Goal: Information Seeking & Learning: Learn about a topic

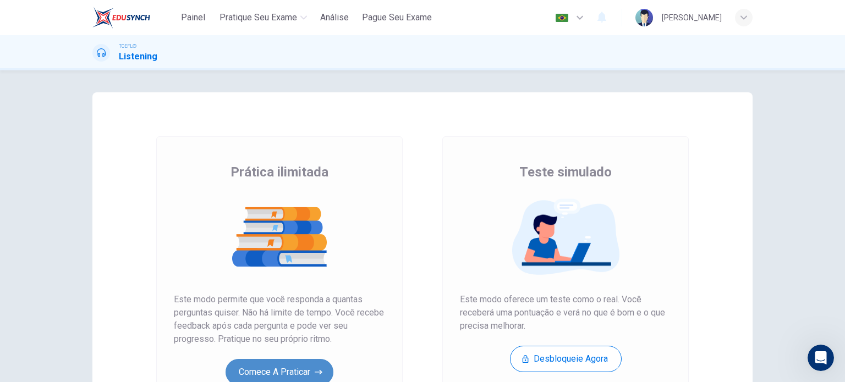
click at [283, 376] on button "Comece a praticar" at bounding box center [279, 372] width 108 height 26
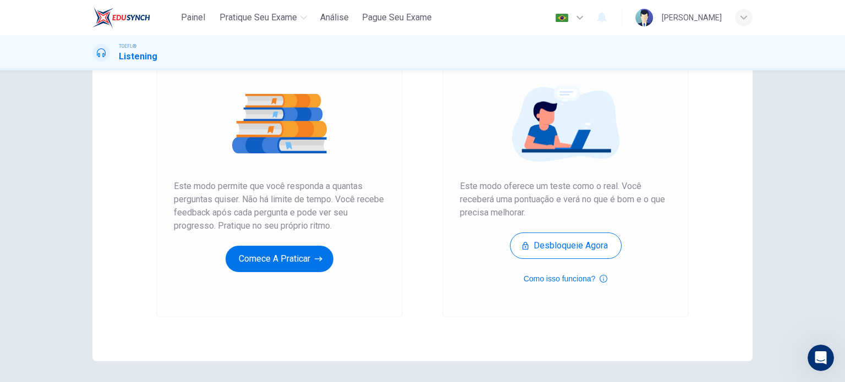
scroll to position [117, 0]
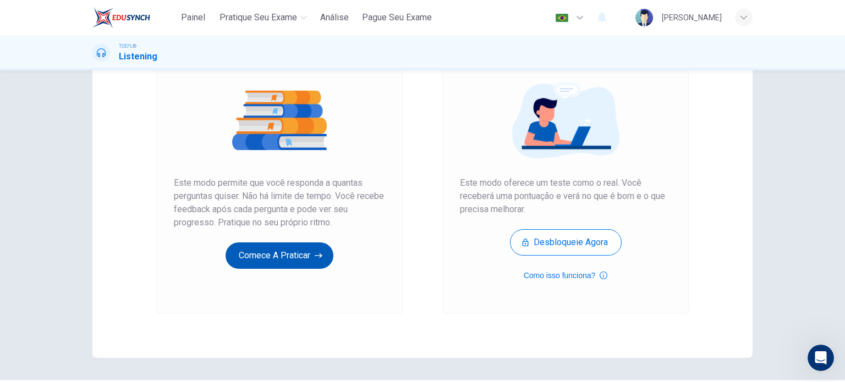
click at [279, 263] on button "Comece a praticar" at bounding box center [279, 256] width 108 height 26
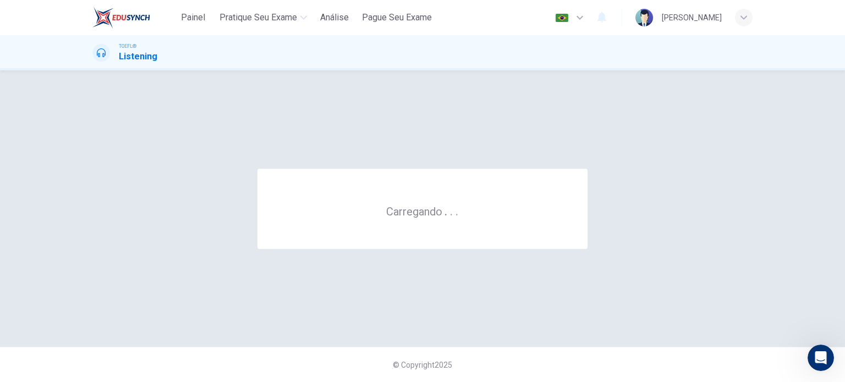
scroll to position [0, 0]
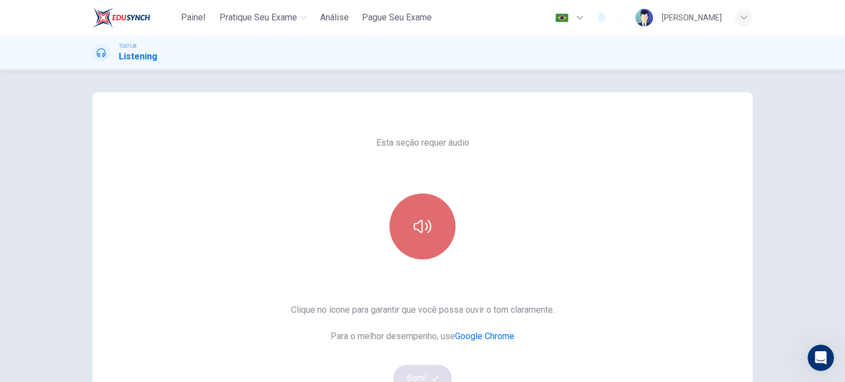
click at [422, 234] on icon "button" at bounding box center [423, 227] width 18 height 18
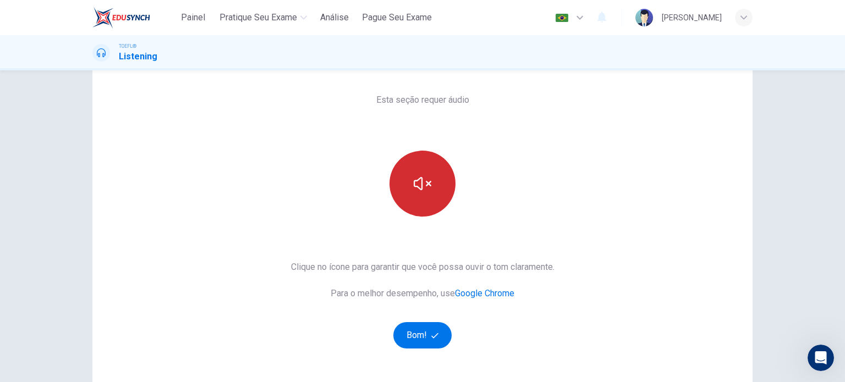
scroll to position [44, 0]
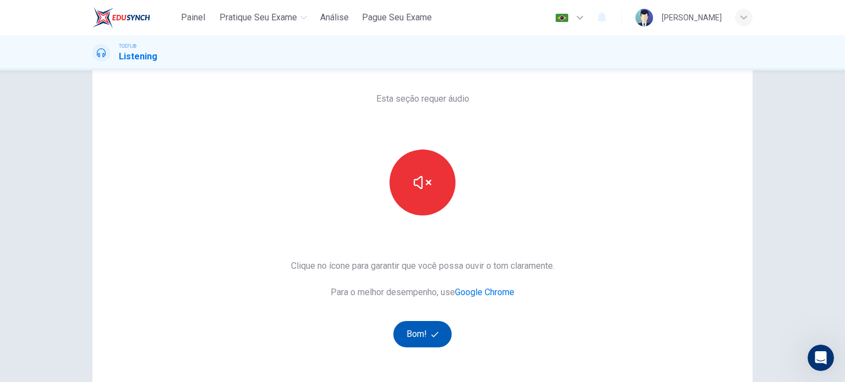
click at [422, 330] on button "Bom!" at bounding box center [422, 334] width 59 height 26
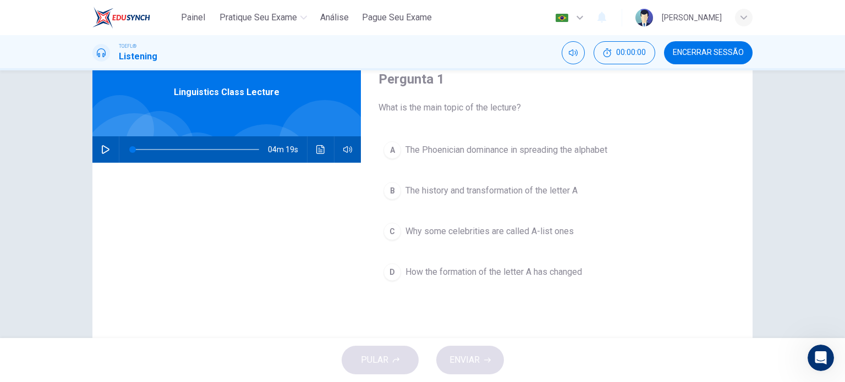
scroll to position [0, 0]
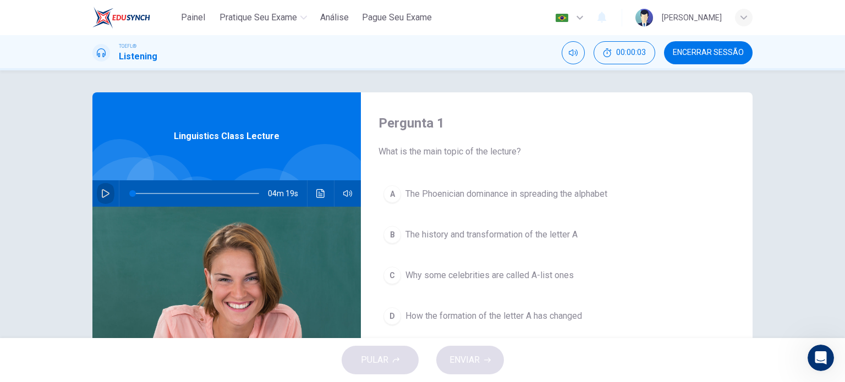
click at [104, 193] on icon "button" at bounding box center [105, 193] width 9 height 9
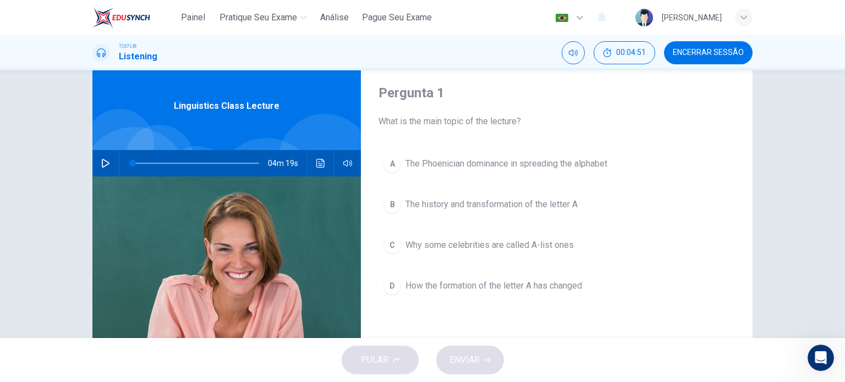
scroll to position [3, 0]
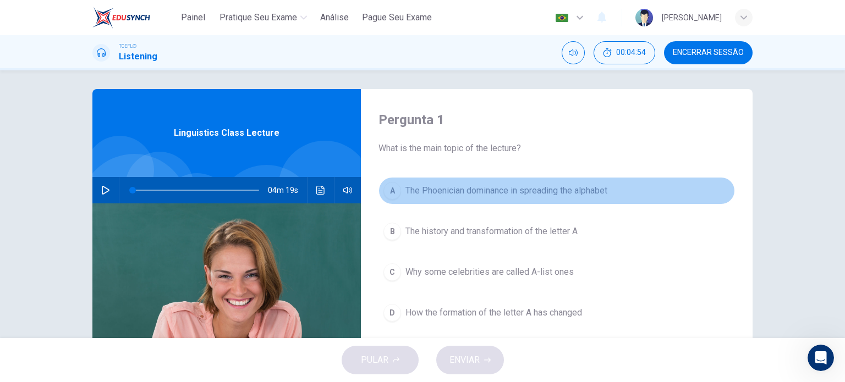
click at [425, 192] on span "The Phoenician dominance in spreading the alphabet" at bounding box center [506, 190] width 202 height 13
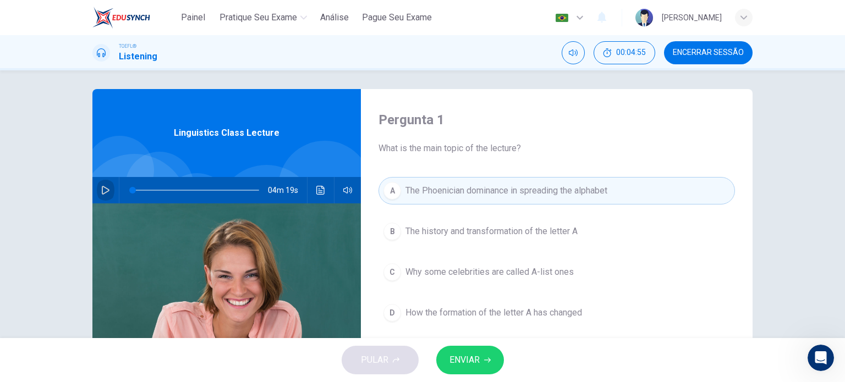
click at [101, 189] on icon "button" at bounding box center [105, 190] width 9 height 9
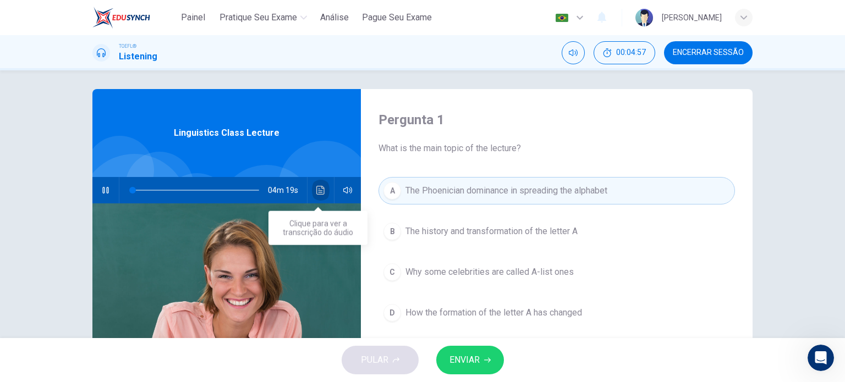
click at [312, 197] on button "Clique para ver a transcrição do áudio" at bounding box center [321, 190] width 18 height 26
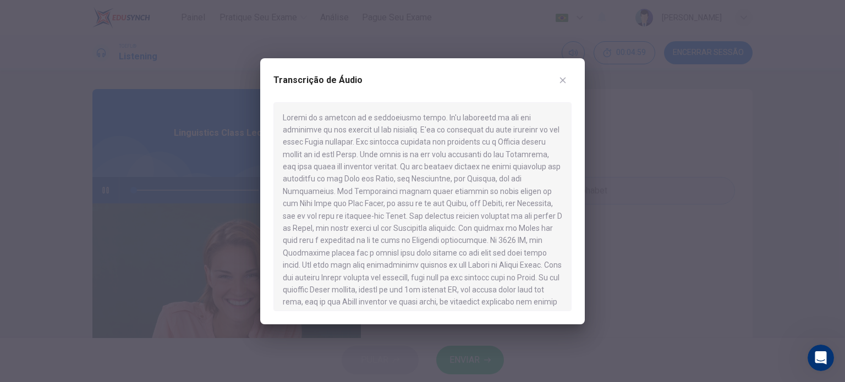
click at [629, 290] on div at bounding box center [422, 191] width 845 height 382
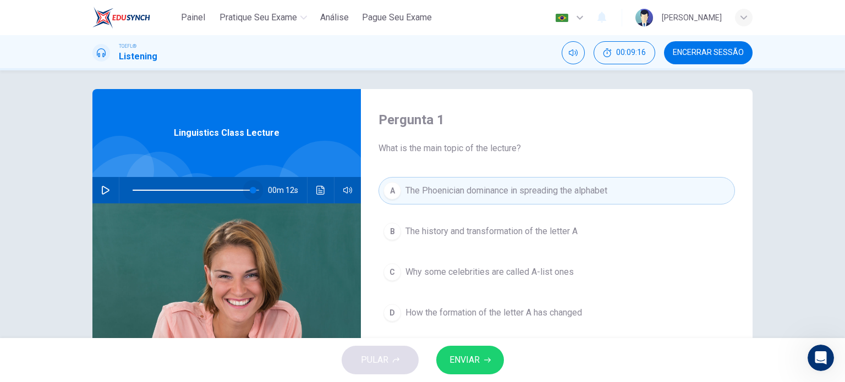
click at [250, 190] on span at bounding box center [196, 190] width 126 height 15
click at [101, 191] on icon "button" at bounding box center [105, 190] width 9 height 9
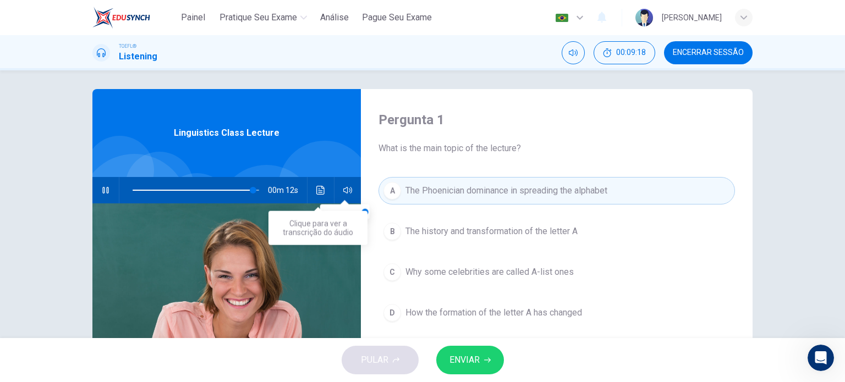
click at [321, 188] on icon "Clique para ver a transcrição do áudio" at bounding box center [320, 190] width 8 height 9
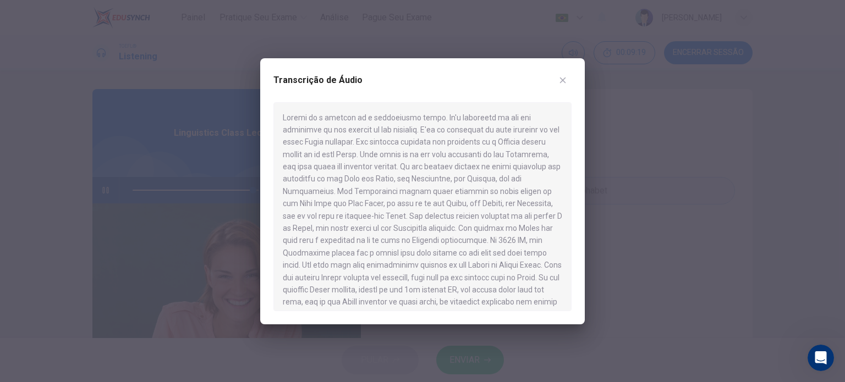
scroll to position [302, 0]
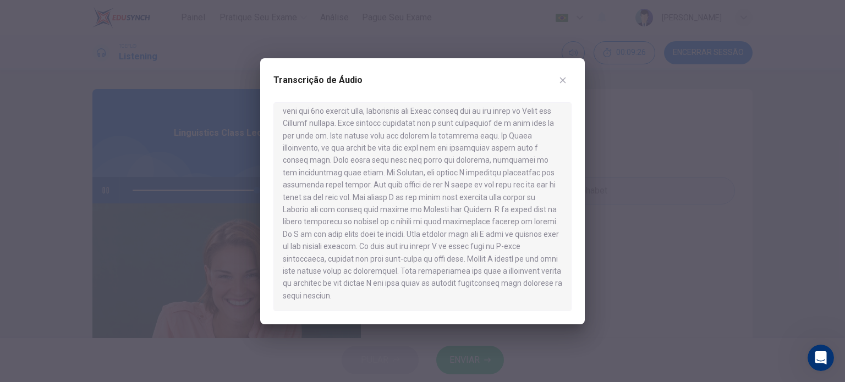
click at [623, 294] on div at bounding box center [422, 191] width 845 height 382
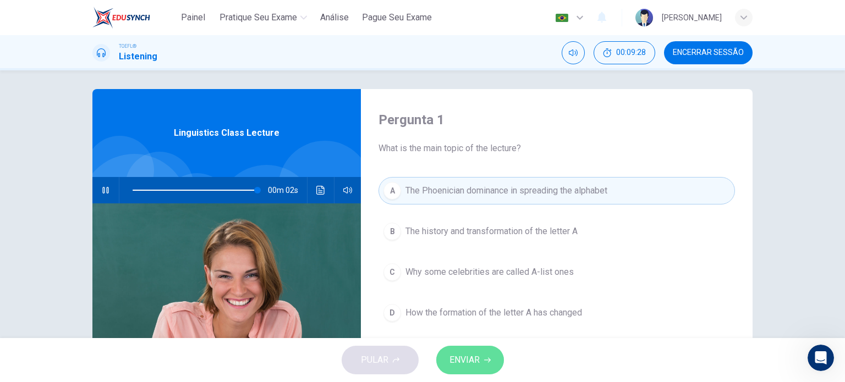
click at [466, 357] on span "ENVIAR" at bounding box center [464, 359] width 30 height 15
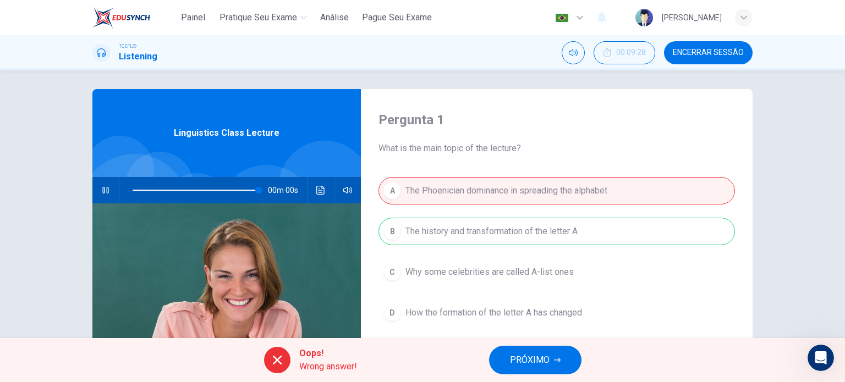
type input "0"
click at [526, 359] on span "PRÓXIMO" at bounding box center [530, 359] width 40 height 15
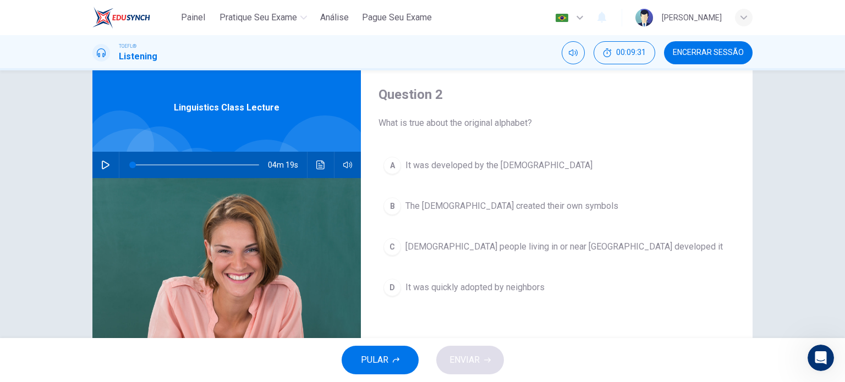
scroll to position [30, 0]
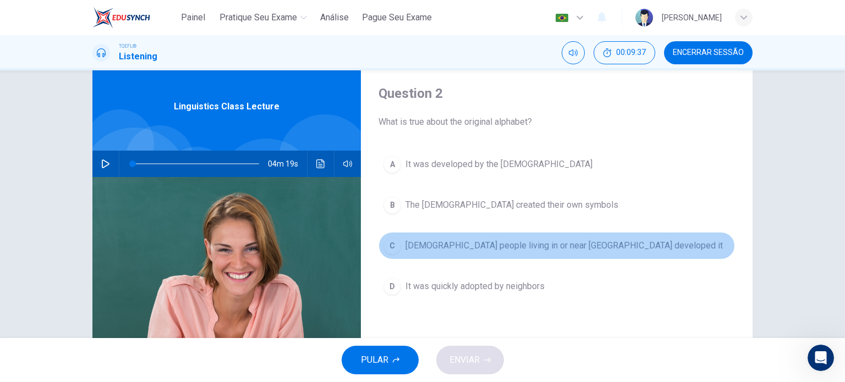
click at [549, 248] on span "[DEMOGRAPHIC_DATA] people living in or near [GEOGRAPHIC_DATA] developed it" at bounding box center [563, 245] width 317 height 13
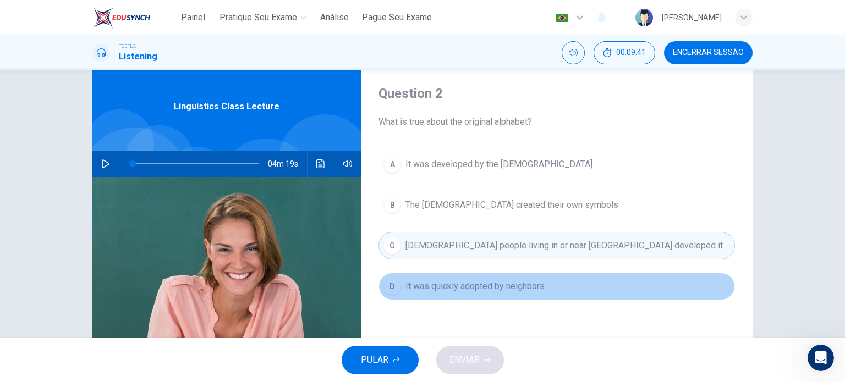
click at [438, 289] on span "It was quickly adopted by neighbors" at bounding box center [474, 286] width 139 height 13
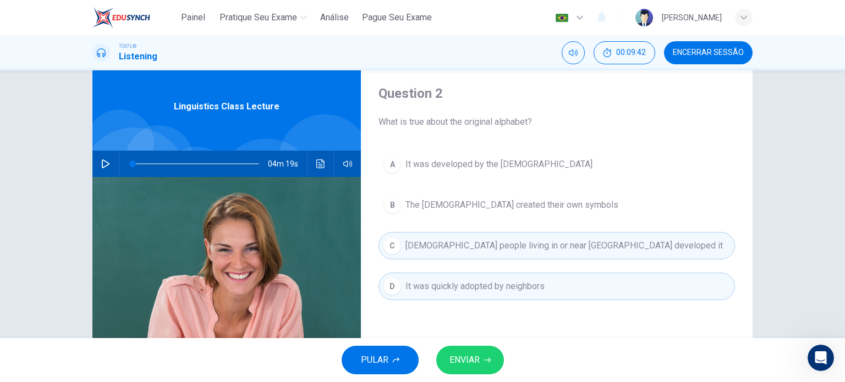
click at [473, 362] on span "ENVIAR" at bounding box center [464, 359] width 30 height 15
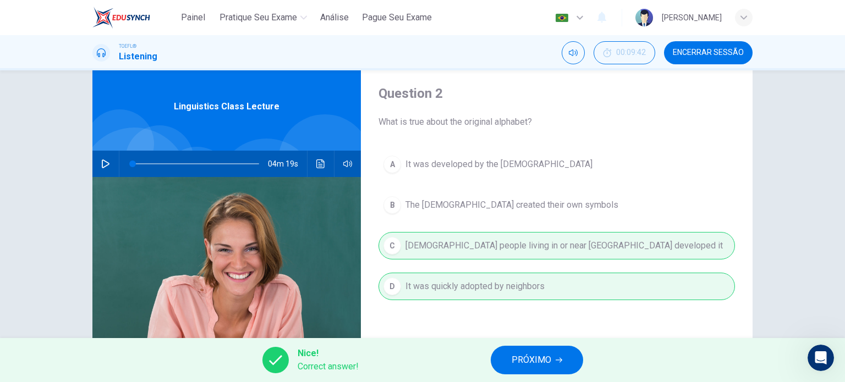
click at [530, 361] on span "PRÓXIMO" at bounding box center [531, 359] width 40 height 15
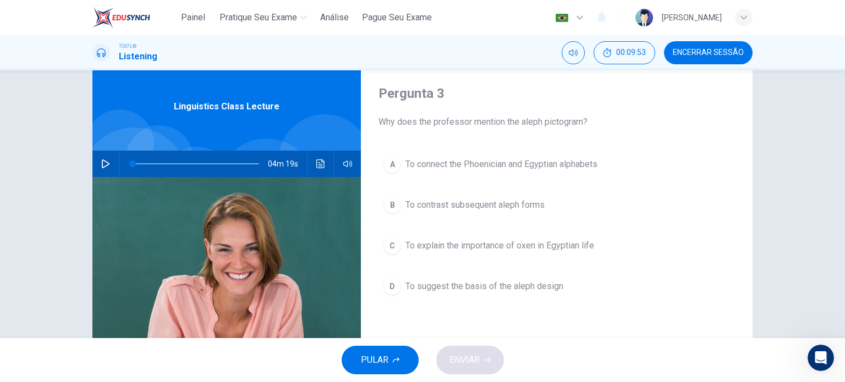
click at [494, 294] on button "D To suggest the basis of the aleph design" at bounding box center [556, 286] width 356 height 27
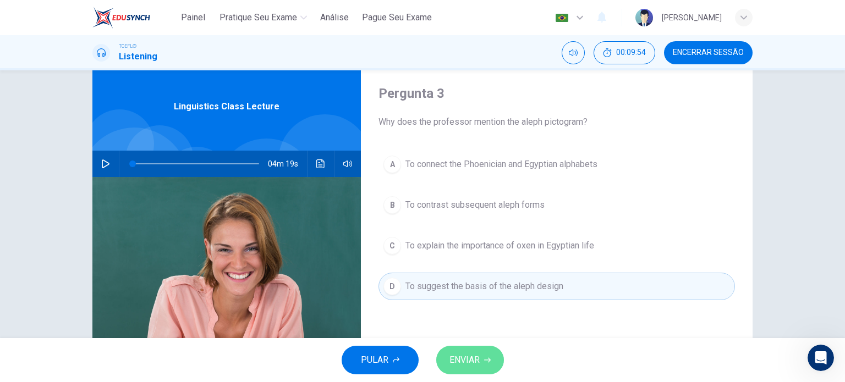
click at [489, 358] on icon "button" at bounding box center [487, 360] width 7 height 7
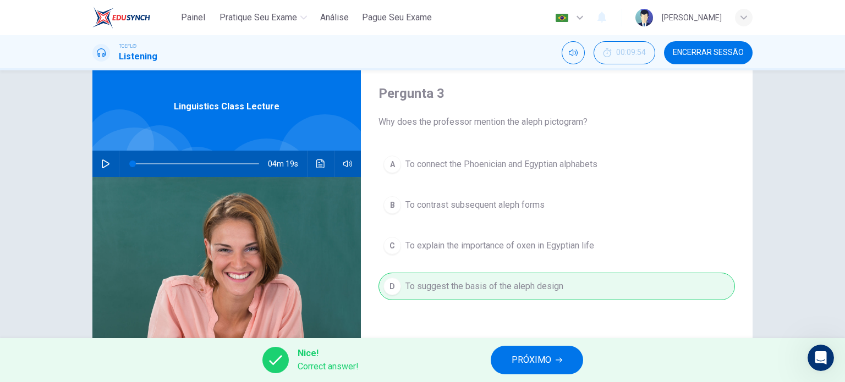
click at [525, 361] on span "PRÓXIMO" at bounding box center [531, 359] width 40 height 15
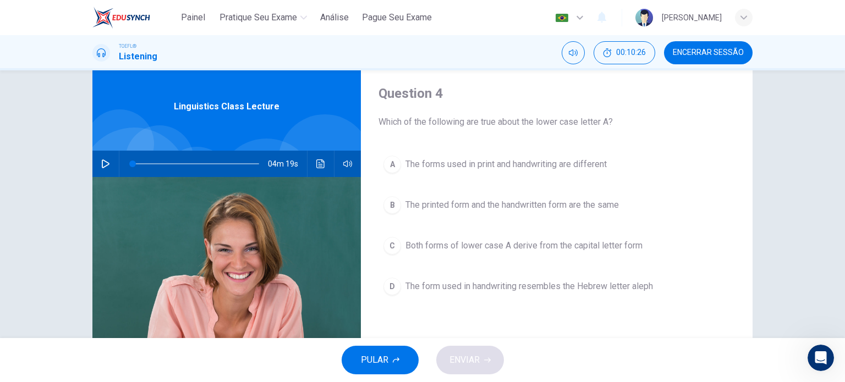
click at [325, 157] on button "Clique para ver a transcrição do áudio" at bounding box center [321, 164] width 18 height 26
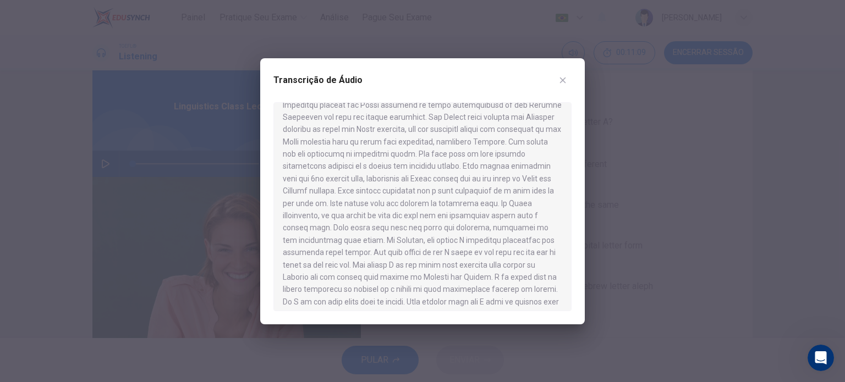
scroll to position [235, 0]
click at [616, 285] on div at bounding box center [422, 191] width 845 height 382
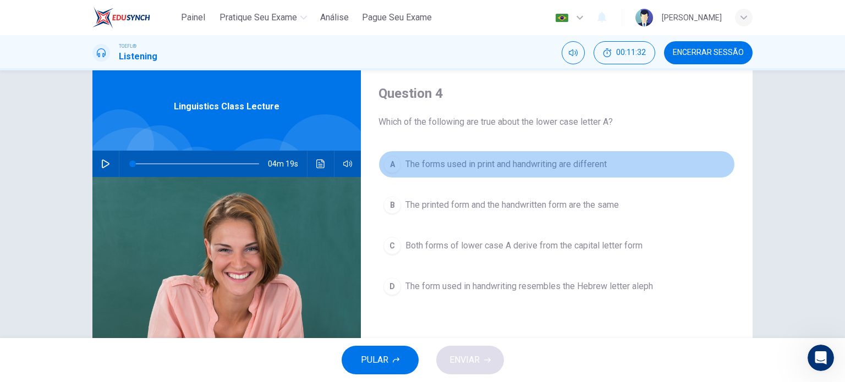
click at [543, 168] on span "The forms used in print and handwriting are different" at bounding box center [505, 164] width 201 height 13
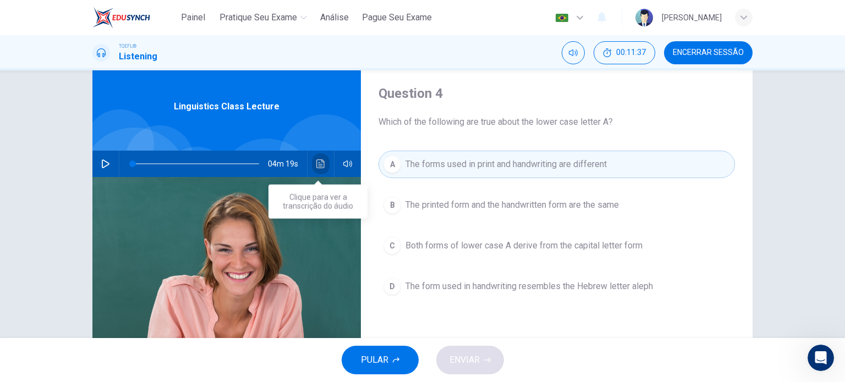
click at [312, 167] on button "Clique para ver a transcrição do áudio" at bounding box center [321, 164] width 18 height 26
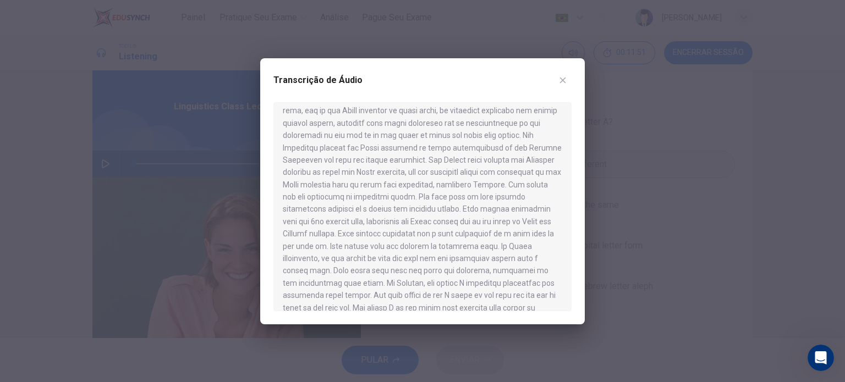
scroll to position [191, 0]
click at [605, 234] on div at bounding box center [422, 191] width 845 height 382
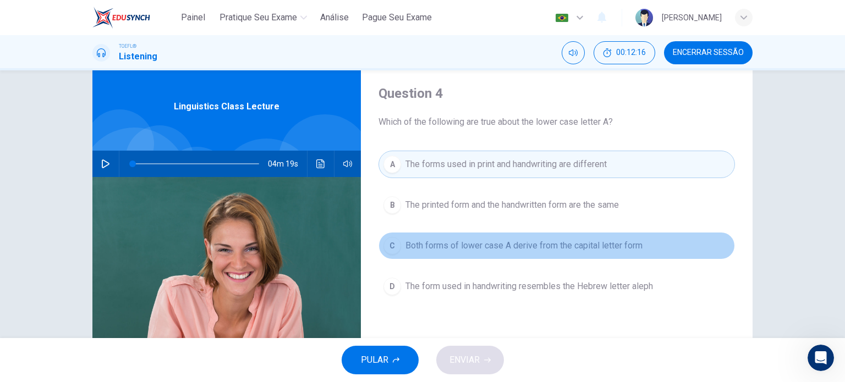
click at [458, 246] on span "Both forms of lower case A derive from the capital letter form" at bounding box center [523, 245] width 237 height 13
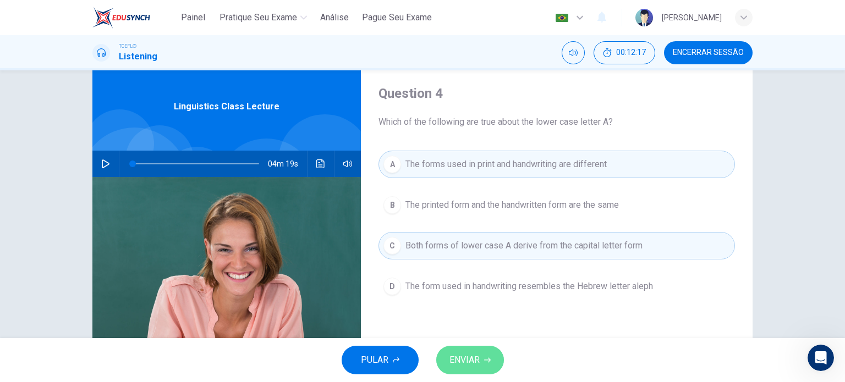
click at [471, 352] on span "ENVIAR" at bounding box center [464, 359] width 30 height 15
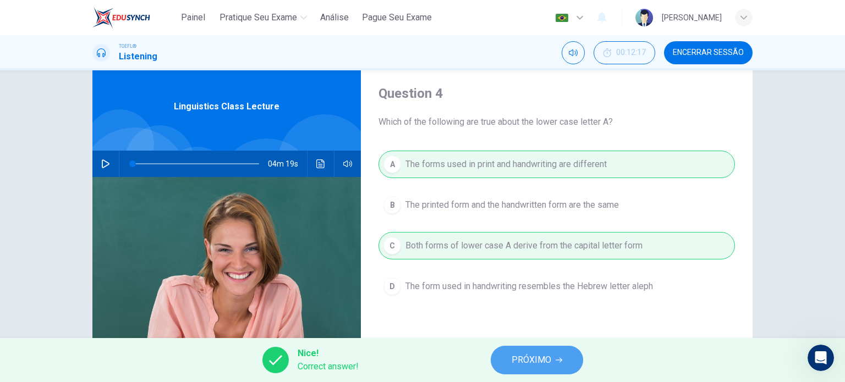
click at [544, 363] on span "PRÓXIMO" at bounding box center [531, 359] width 40 height 15
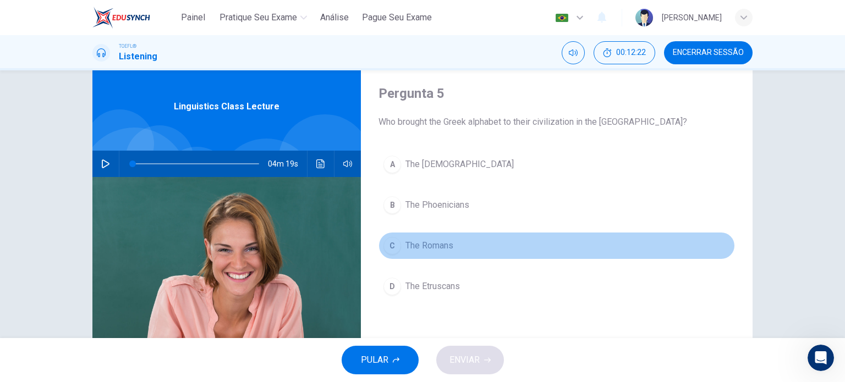
click at [427, 246] on span "The Romans" at bounding box center [429, 245] width 48 height 13
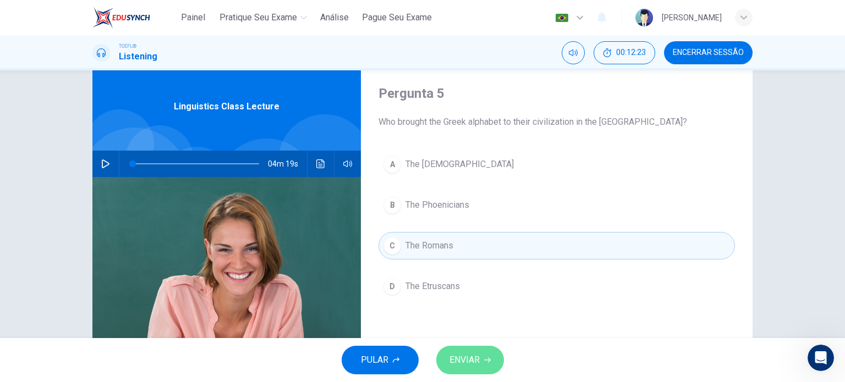
click at [461, 356] on span "ENVIAR" at bounding box center [464, 359] width 30 height 15
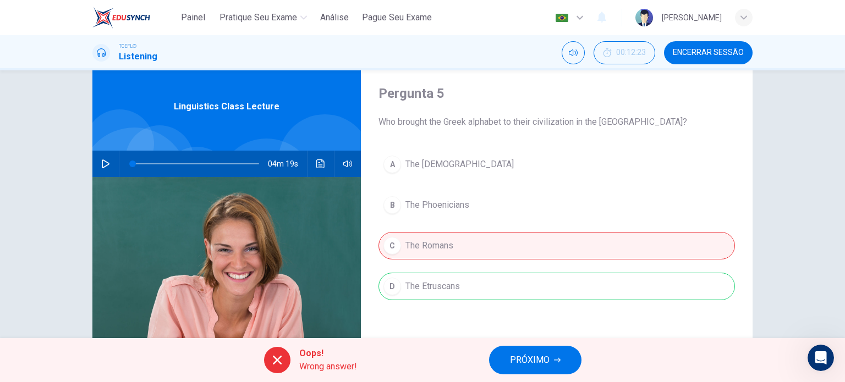
click at [454, 329] on div "Pergunta 5 Who brought the Greek alphabet to their civilization in the [GEOGRAP…" at bounding box center [557, 254] width 392 height 382
click at [530, 359] on span "PRÓXIMO" at bounding box center [530, 359] width 40 height 15
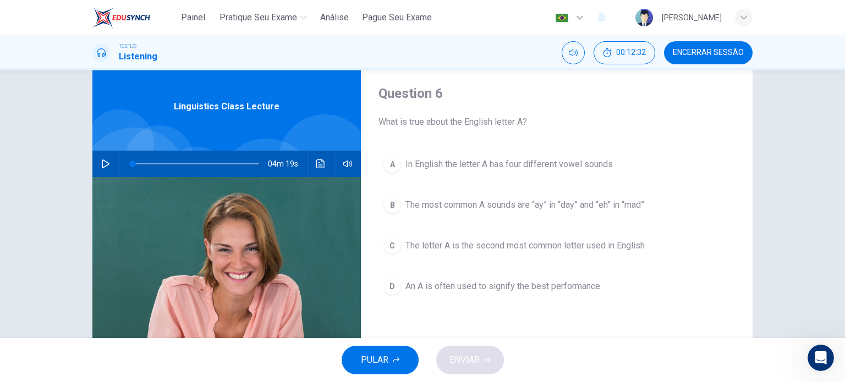
click at [642, 206] on span "The most common A sounds are “ay” in “day” and “eh” in “mad”" at bounding box center [524, 205] width 239 height 13
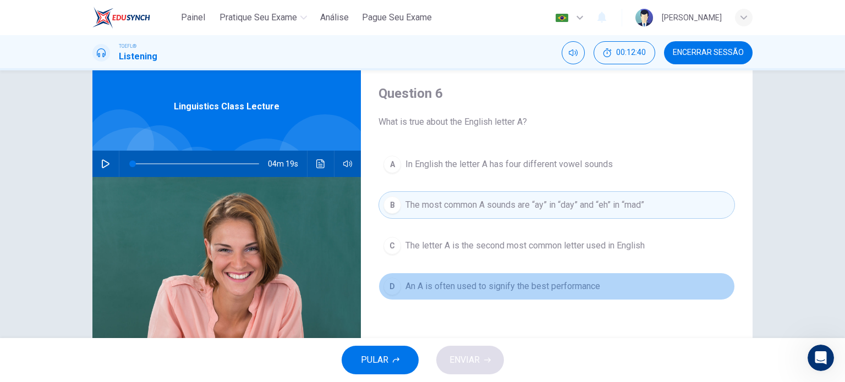
click at [532, 274] on button "D An A is often used to signify the best performance" at bounding box center [556, 286] width 356 height 27
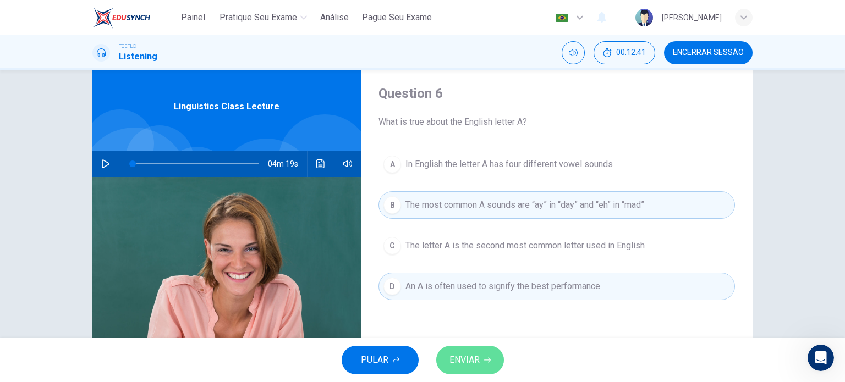
click at [473, 360] on span "ENVIAR" at bounding box center [464, 359] width 30 height 15
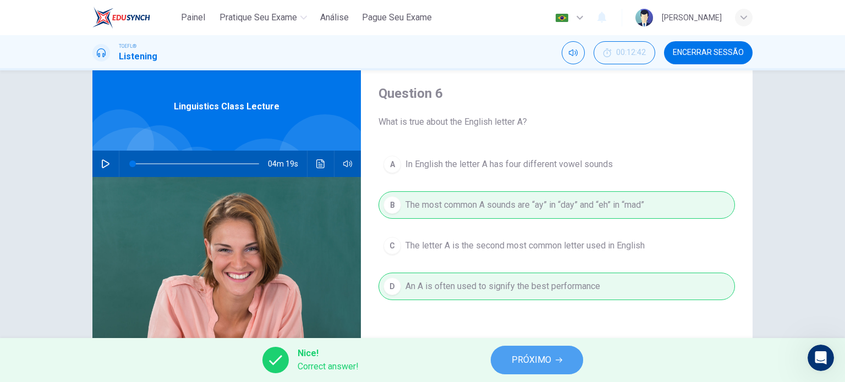
click at [515, 360] on span "PRÓXIMO" at bounding box center [531, 359] width 40 height 15
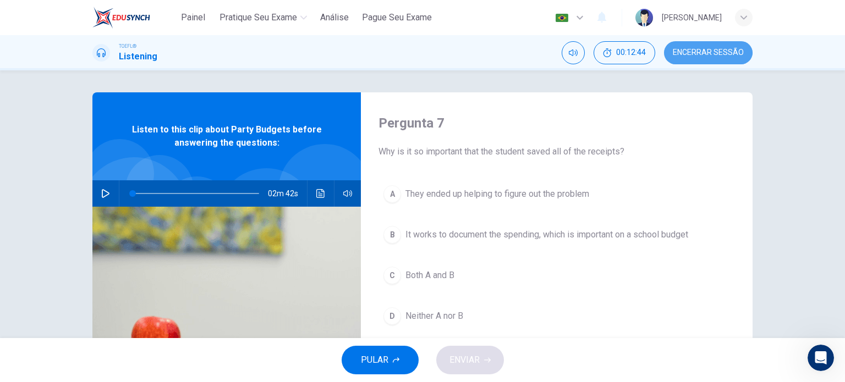
click at [696, 51] on span "Encerrar Sessão" at bounding box center [708, 52] width 71 height 9
click at [102, 191] on icon "button" at bounding box center [106, 193] width 8 height 9
drag, startPoint x: 140, startPoint y: 193, endPoint x: 119, endPoint y: 194, distance: 20.9
click at [139, 194] on span at bounding box center [142, 193] width 7 height 7
click at [110, 190] on button "button" at bounding box center [106, 193] width 18 height 26
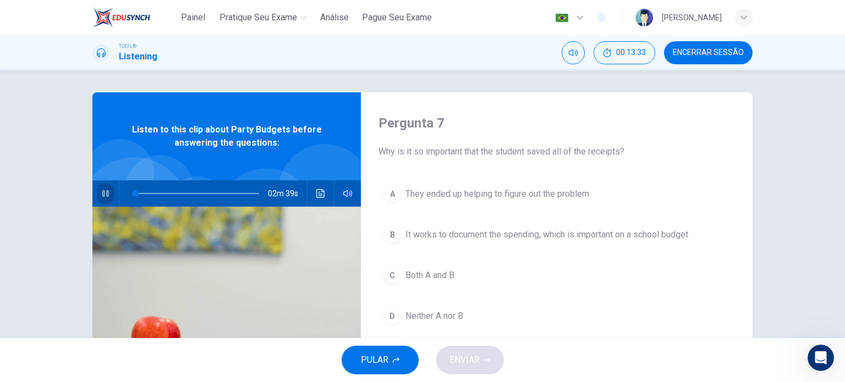
click at [110, 190] on button "button" at bounding box center [106, 193] width 18 height 26
click at [173, 190] on span at bounding box center [175, 193] width 7 height 7
type input "0"
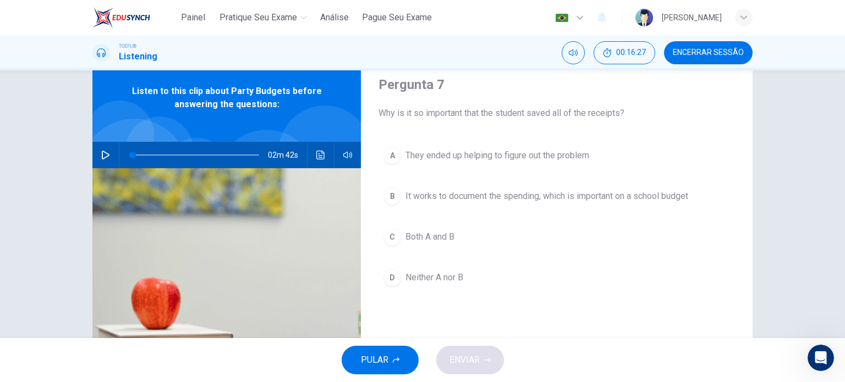
scroll to position [40, 0]
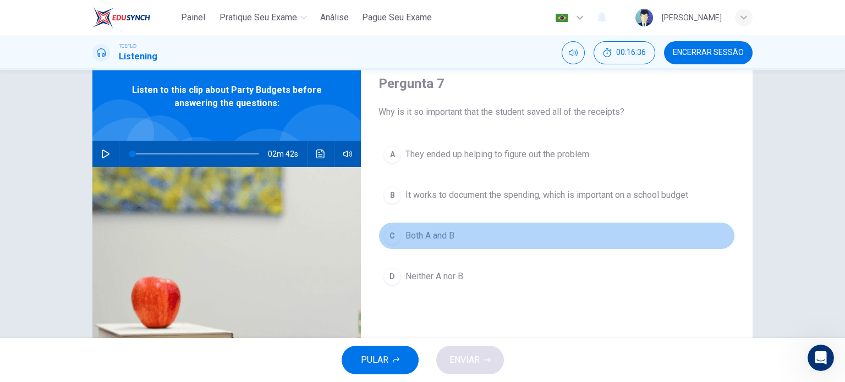
click at [447, 238] on span "Both A and B" at bounding box center [429, 235] width 49 height 13
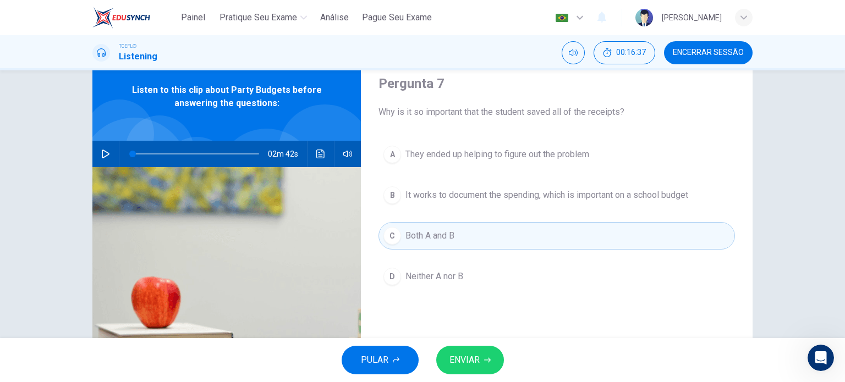
click at [453, 367] on span "ENVIAR" at bounding box center [464, 359] width 30 height 15
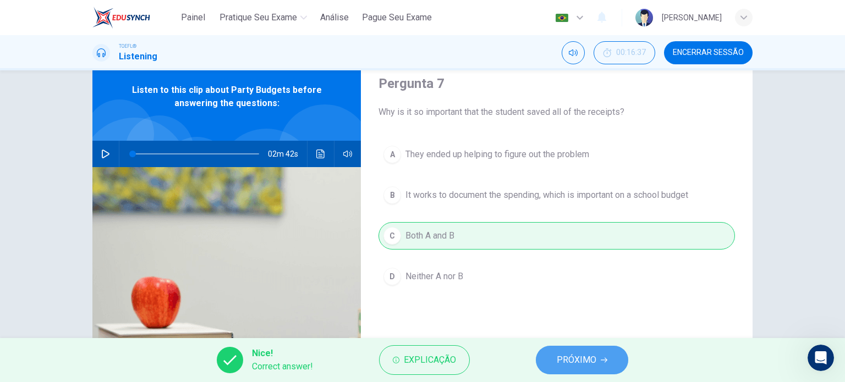
click at [578, 359] on span "PRÓXIMO" at bounding box center [576, 359] width 40 height 15
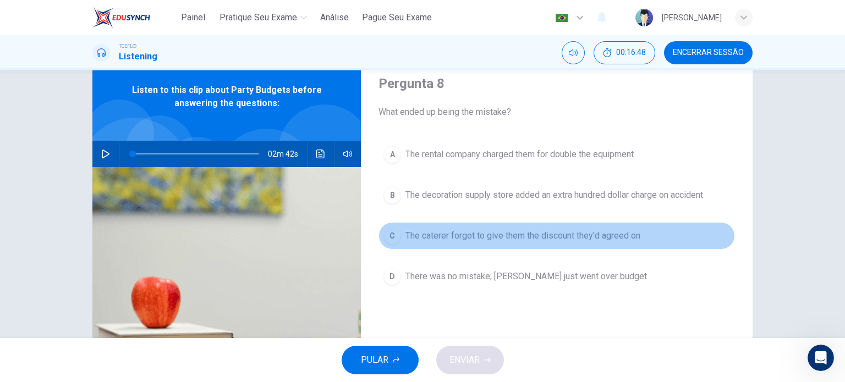
click at [543, 244] on button "C The caterer forgot to give them the discount they'd agreed on" at bounding box center [556, 235] width 356 height 27
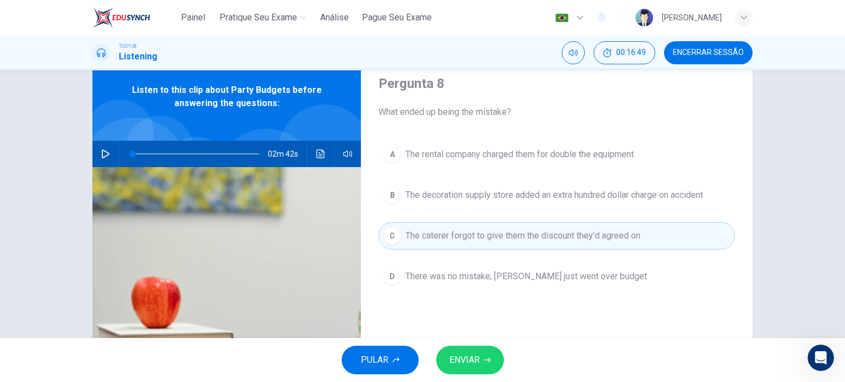
click at [481, 357] on button "ENVIAR" at bounding box center [470, 360] width 68 height 29
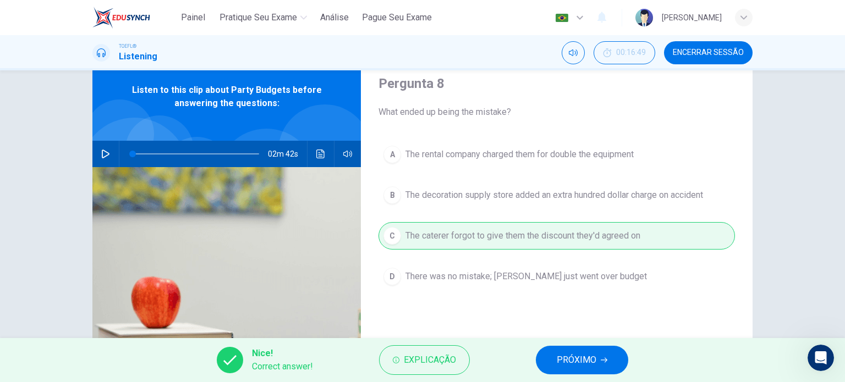
click at [571, 354] on span "PRÓXIMO" at bounding box center [576, 359] width 40 height 15
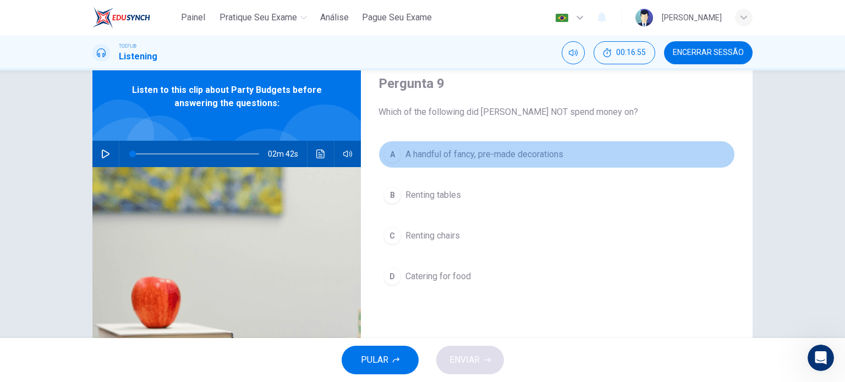
click at [516, 154] on span "A handful of fancy, pre-made decorations" at bounding box center [484, 154] width 158 height 13
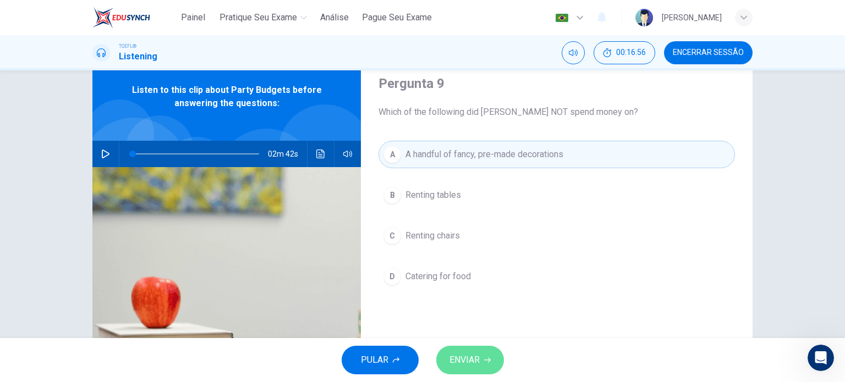
click at [464, 365] on span "ENVIAR" at bounding box center [464, 359] width 30 height 15
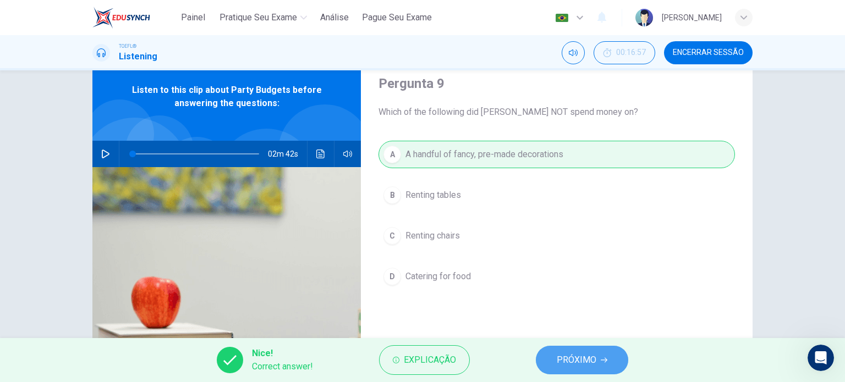
click at [552, 360] on button "PRÓXIMO" at bounding box center [582, 360] width 92 height 29
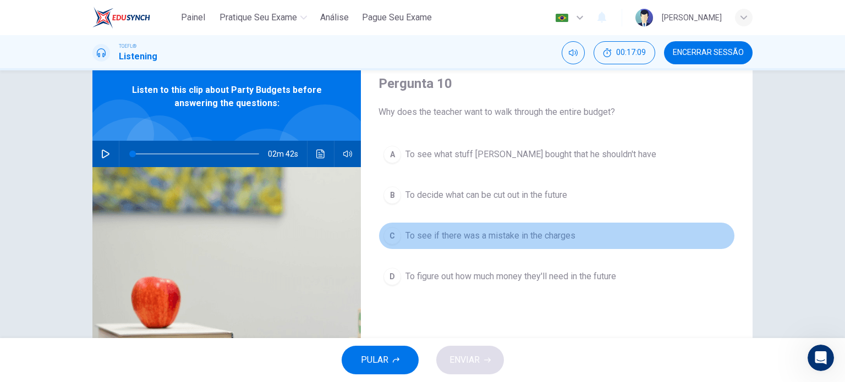
click at [519, 246] on button "C To see if there was a mistake in the charges" at bounding box center [556, 235] width 356 height 27
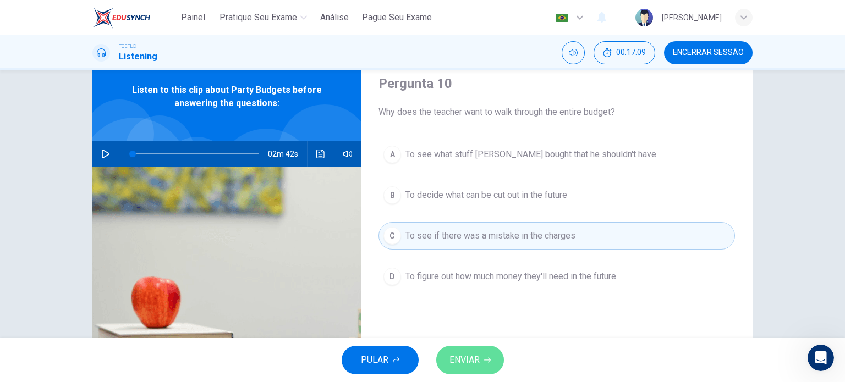
click at [468, 360] on span "ENVIAR" at bounding box center [464, 359] width 30 height 15
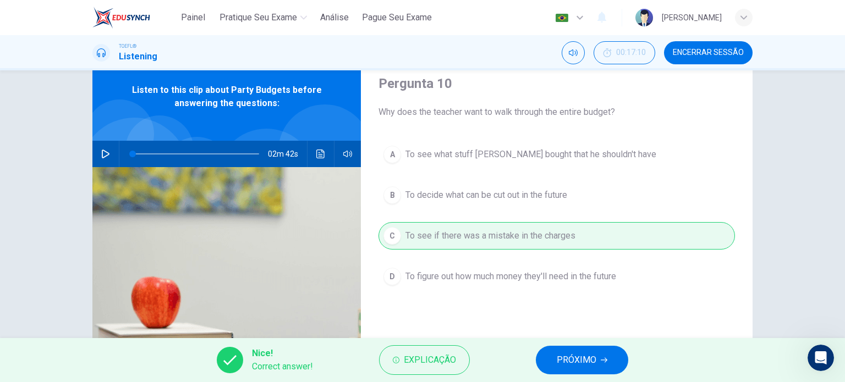
click at [543, 355] on button "PRÓXIMO" at bounding box center [582, 360] width 92 height 29
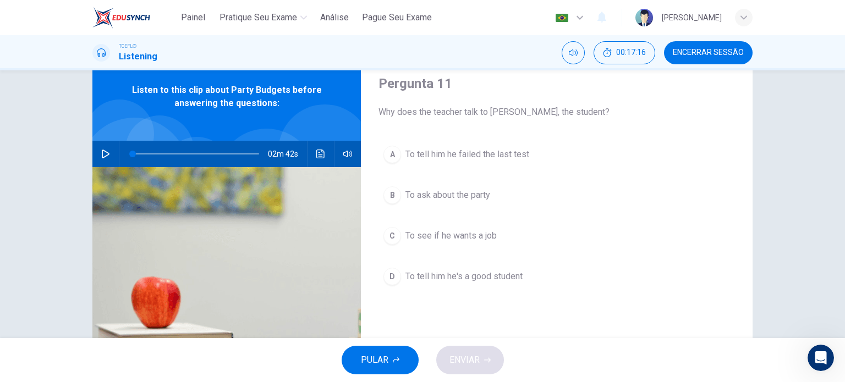
click at [475, 201] on span "To ask about the party" at bounding box center [447, 195] width 85 height 13
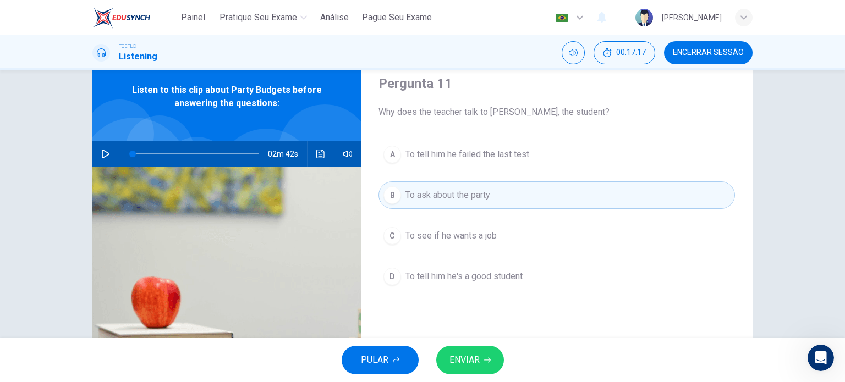
click at [455, 356] on span "ENVIAR" at bounding box center [464, 359] width 30 height 15
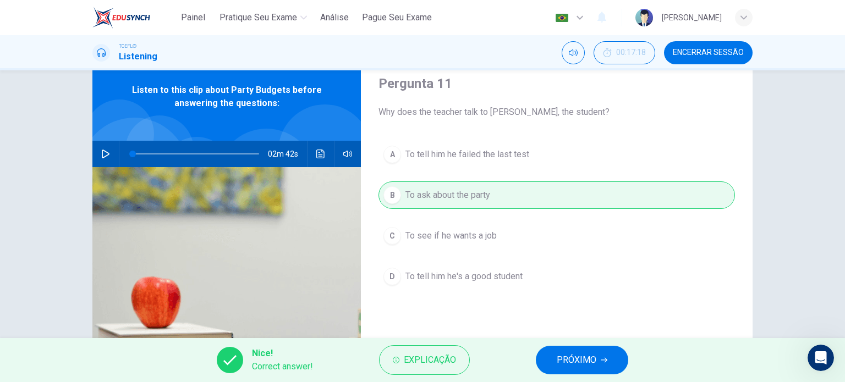
click at [547, 356] on button "PRÓXIMO" at bounding box center [582, 360] width 92 height 29
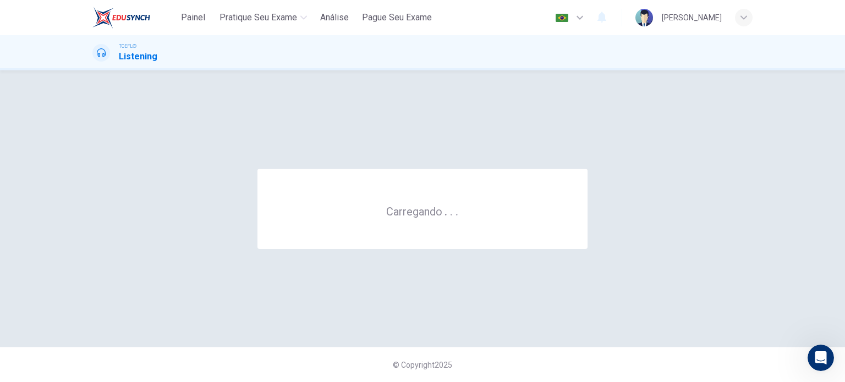
scroll to position [0, 0]
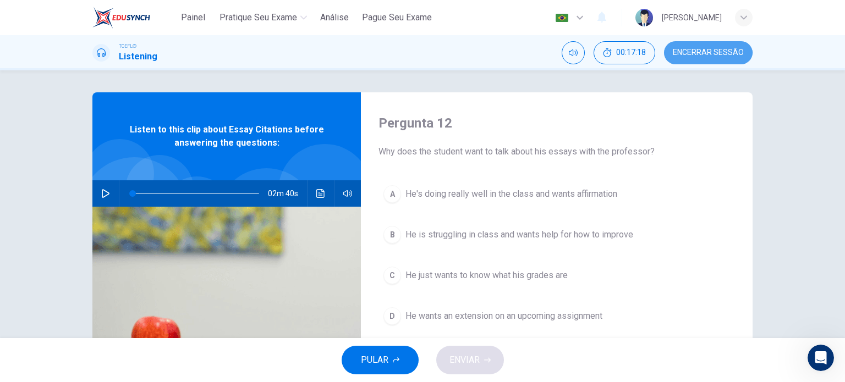
click at [677, 57] on span "Encerrar Sessão" at bounding box center [708, 52] width 71 height 9
click at [107, 192] on icon "button" at bounding box center [105, 193] width 9 height 9
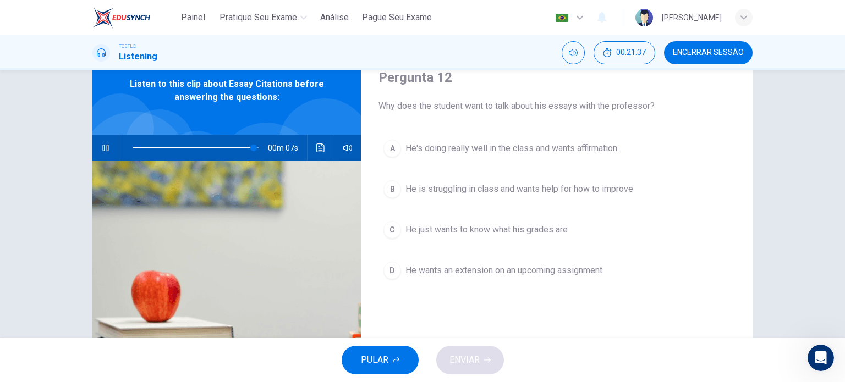
scroll to position [46, 0]
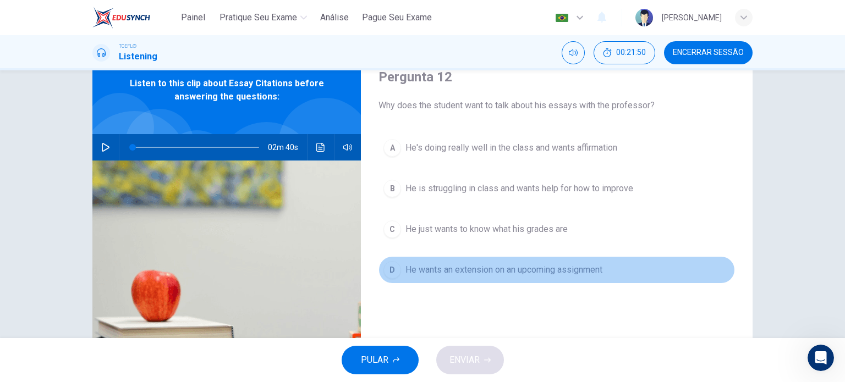
click at [454, 267] on span "He wants an extension on an upcoming assignment" at bounding box center [503, 269] width 197 height 13
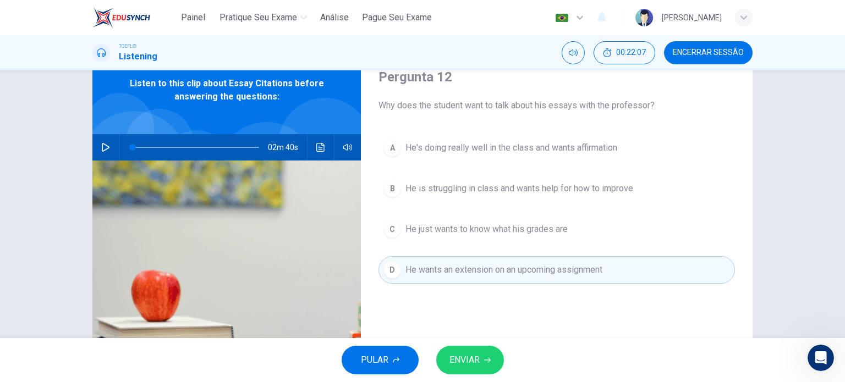
click at [515, 289] on div "A He's doing really well in the class and wants affirmation B He is struggling …" at bounding box center [556, 220] width 356 height 172
click at [102, 145] on icon "button" at bounding box center [106, 147] width 8 height 9
click at [319, 150] on icon "Clique para ver a transcrição do áudio" at bounding box center [320, 147] width 9 height 9
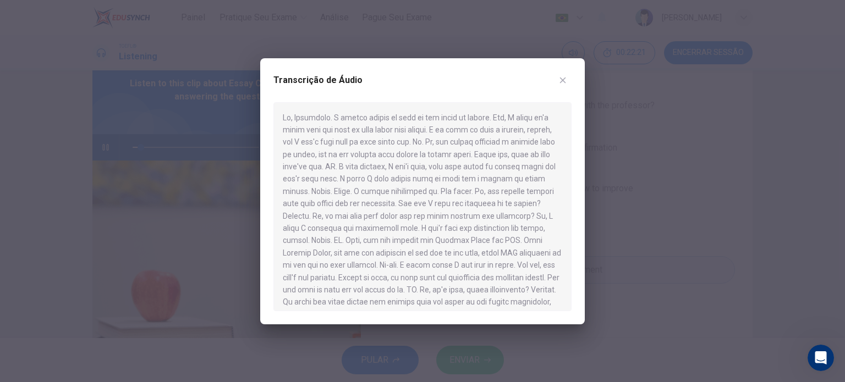
click at [619, 273] on div at bounding box center [422, 191] width 845 height 382
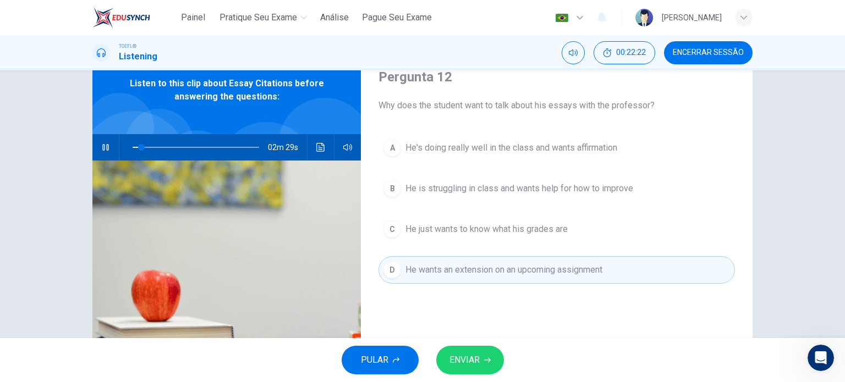
click at [97, 148] on button "button" at bounding box center [106, 147] width 18 height 26
click at [312, 154] on button "Clique para ver a transcrição do áudio" at bounding box center [321, 147] width 18 height 26
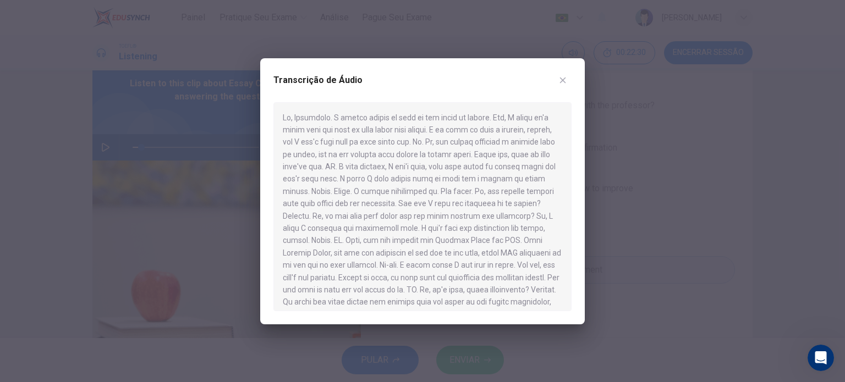
click at [623, 306] on div at bounding box center [422, 191] width 845 height 382
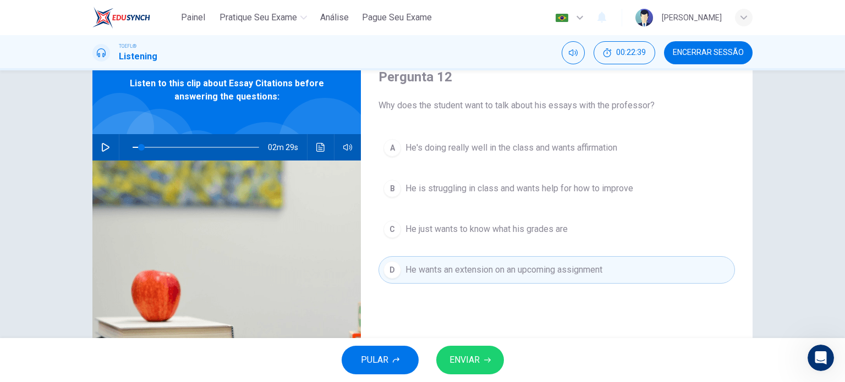
click at [477, 358] on span "ENVIAR" at bounding box center [464, 359] width 30 height 15
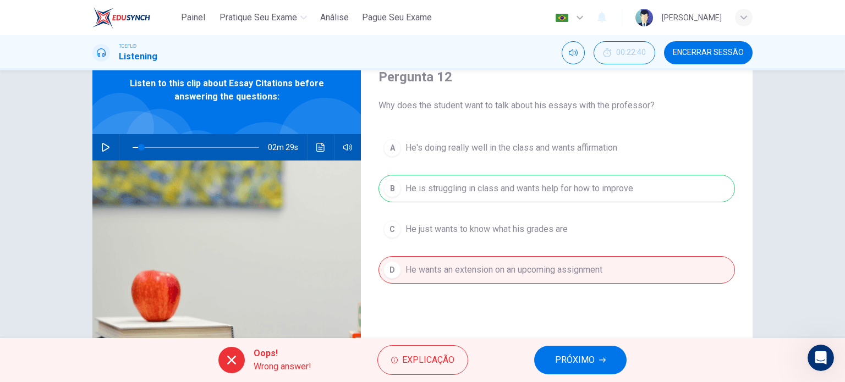
click at [560, 356] on span "PRÓXIMO" at bounding box center [575, 359] width 40 height 15
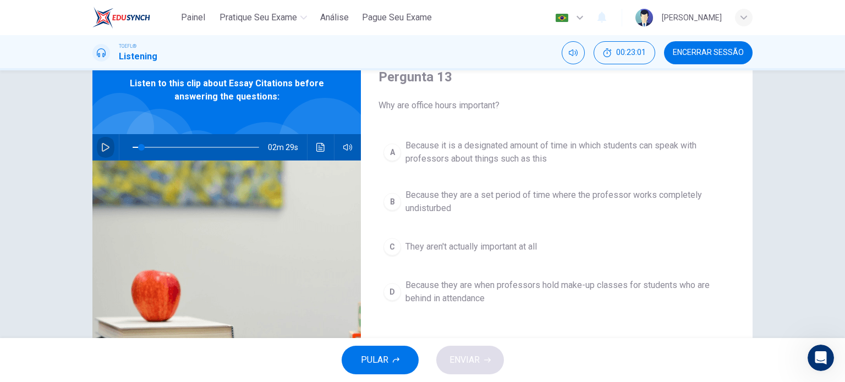
click at [105, 148] on icon "button" at bounding box center [106, 147] width 8 height 9
click at [312, 152] on button "Clique para ver a transcrição do áudio" at bounding box center [321, 147] width 18 height 26
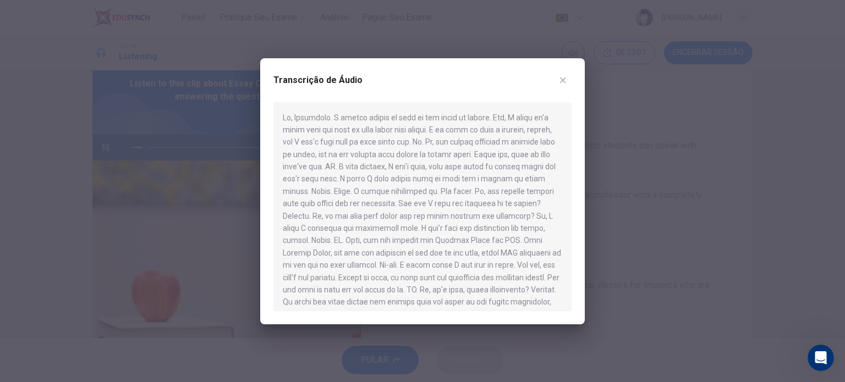
scroll to position [0, 0]
click at [631, 251] on div at bounding box center [422, 191] width 845 height 382
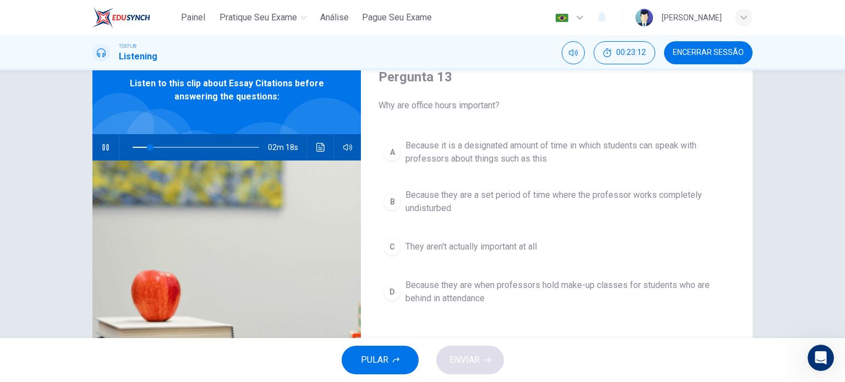
drag, startPoint x: 631, startPoint y: 251, endPoint x: 231, endPoint y: 155, distance: 411.7
click at [486, 208] on div "A Because it is a designated amount of time in which students can speak with pr…" at bounding box center [556, 233] width 356 height 198
click at [97, 151] on button "button" at bounding box center [106, 147] width 18 height 26
click at [517, 157] on span "Because it is a designated amount of time in which students can speak with prof…" at bounding box center [567, 152] width 324 height 26
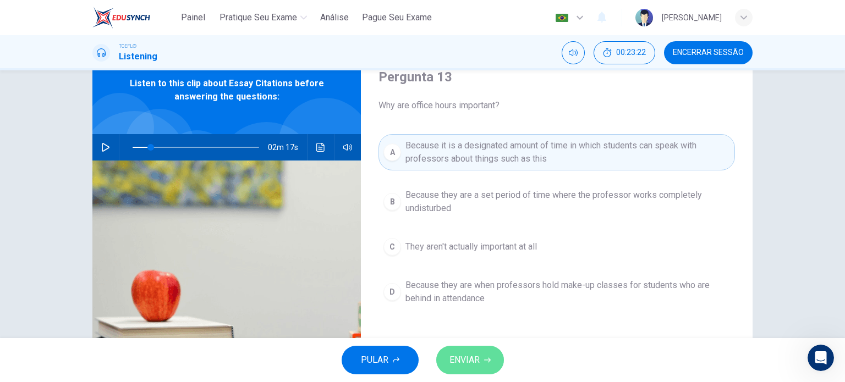
click at [468, 364] on span "ENVIAR" at bounding box center [464, 359] width 30 height 15
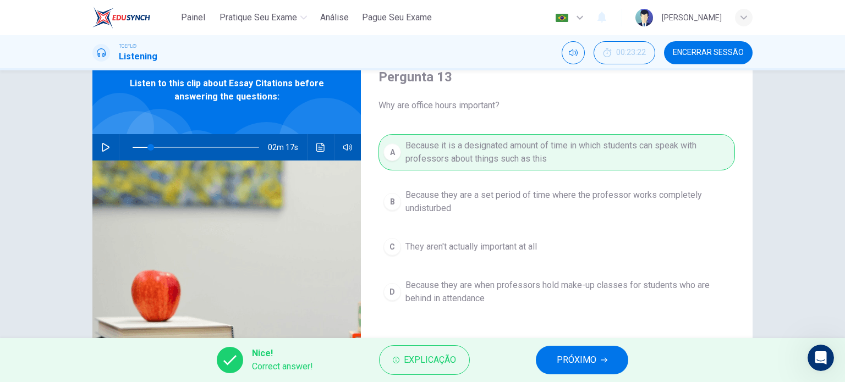
click at [587, 361] on span "PRÓXIMO" at bounding box center [576, 359] width 40 height 15
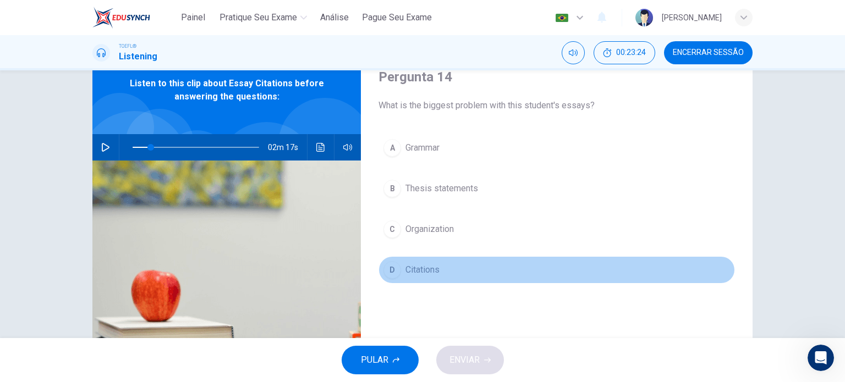
click at [413, 269] on span "Citations" at bounding box center [422, 269] width 34 height 13
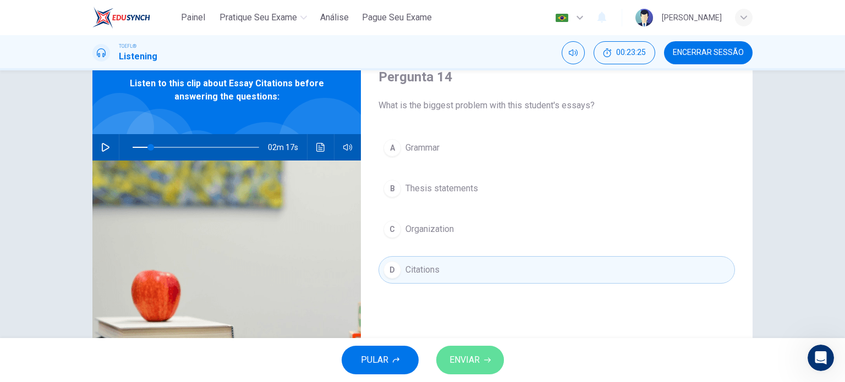
click at [453, 355] on span "ENVIAR" at bounding box center [464, 359] width 30 height 15
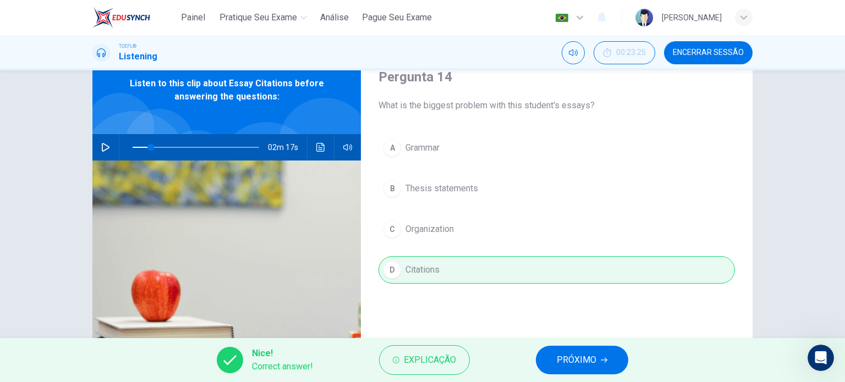
click at [576, 357] on span "PRÓXIMO" at bounding box center [576, 359] width 40 height 15
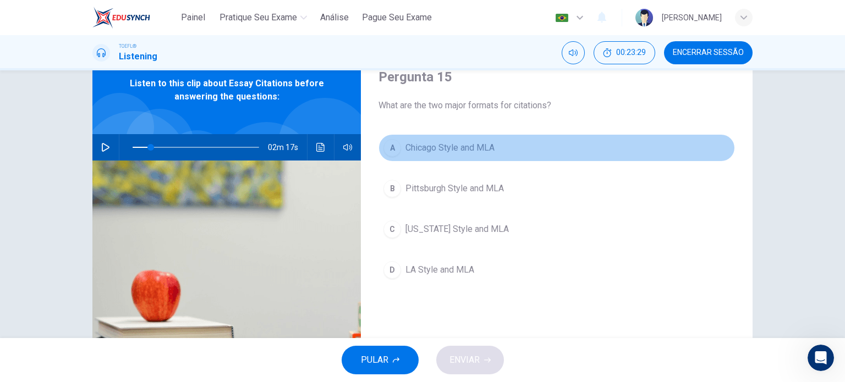
click at [458, 150] on span "Chicago Style and MLA" at bounding box center [449, 147] width 89 height 13
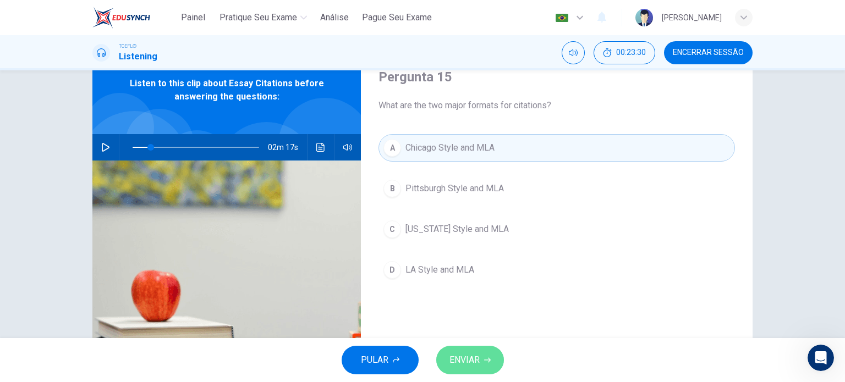
click at [458, 351] on button "ENVIAR" at bounding box center [470, 360] width 68 height 29
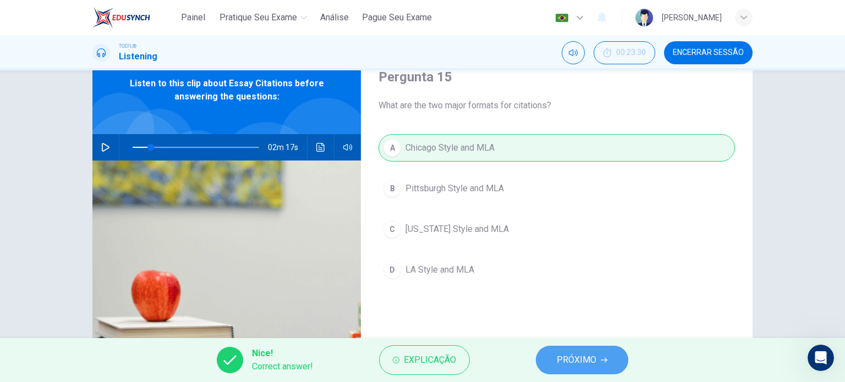
click at [583, 363] on span "PRÓXIMO" at bounding box center [576, 359] width 40 height 15
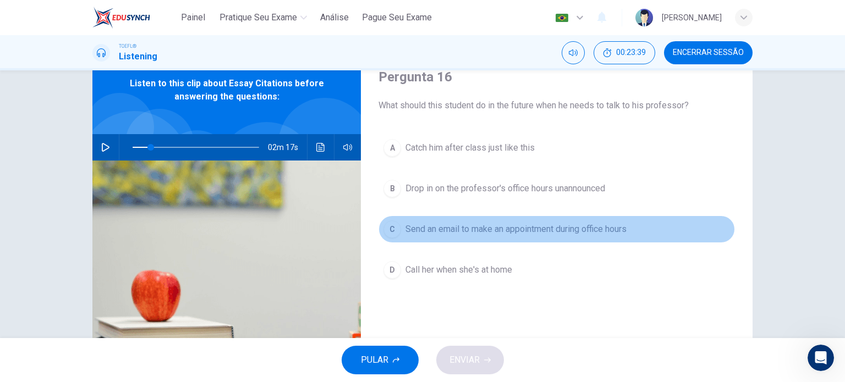
click at [547, 233] on span "Send an email to make an appointment during office hours" at bounding box center [515, 229] width 221 height 13
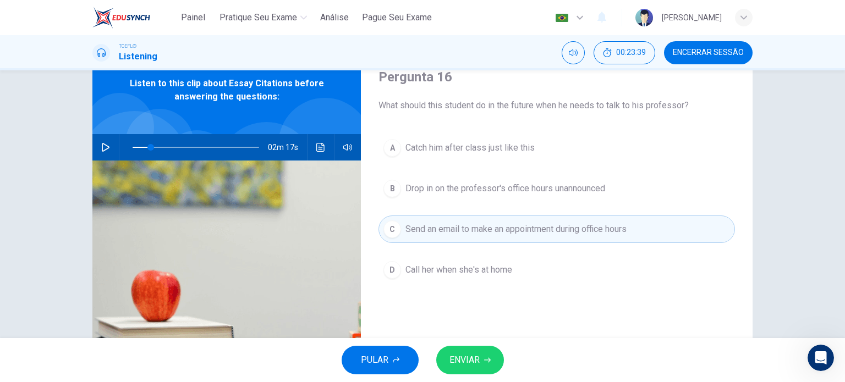
click at [481, 355] on button "ENVIAR" at bounding box center [470, 360] width 68 height 29
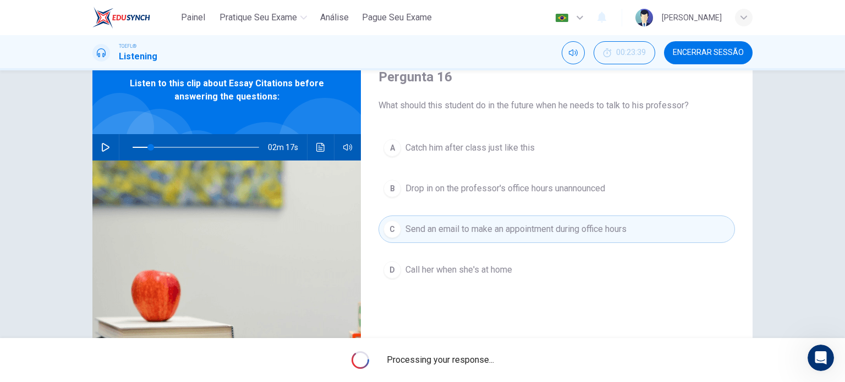
type input "14"
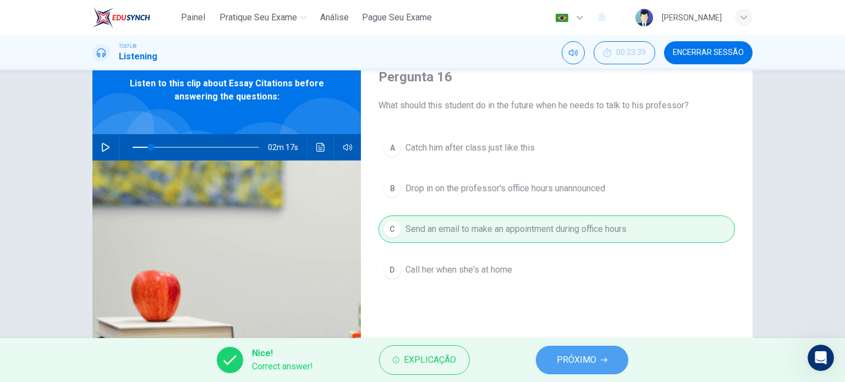
click at [565, 355] on span "PRÓXIMO" at bounding box center [576, 359] width 40 height 15
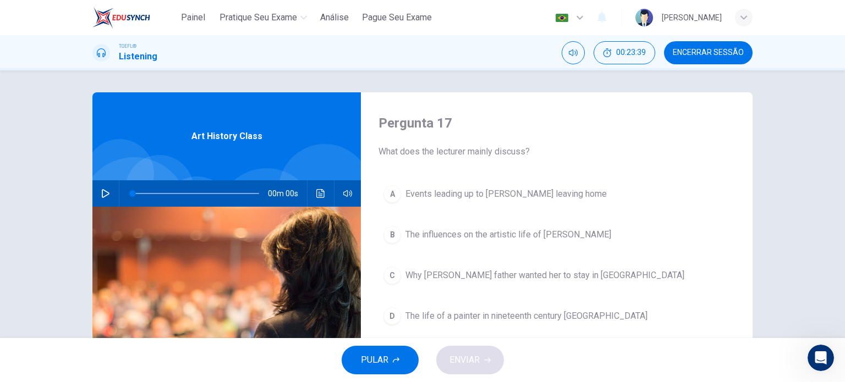
click at [695, 57] on button "Encerrar Sessão" at bounding box center [708, 52] width 89 height 23
click at [103, 194] on icon "button" at bounding box center [105, 193] width 9 height 9
type input "0"
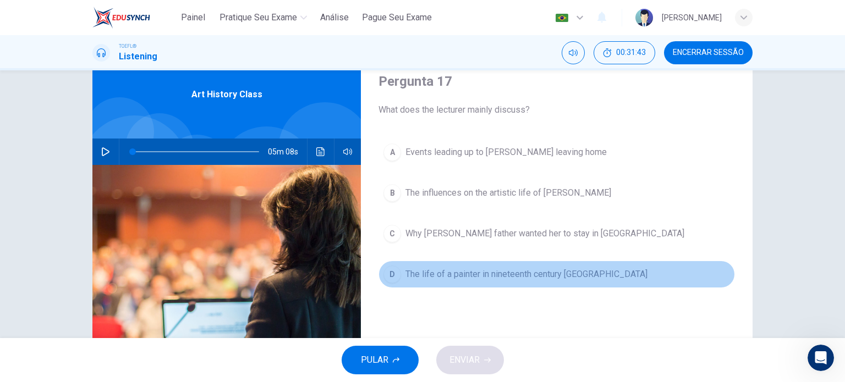
click at [464, 279] on span "The life of a painter in nineteenth century [GEOGRAPHIC_DATA]" at bounding box center [526, 274] width 242 height 13
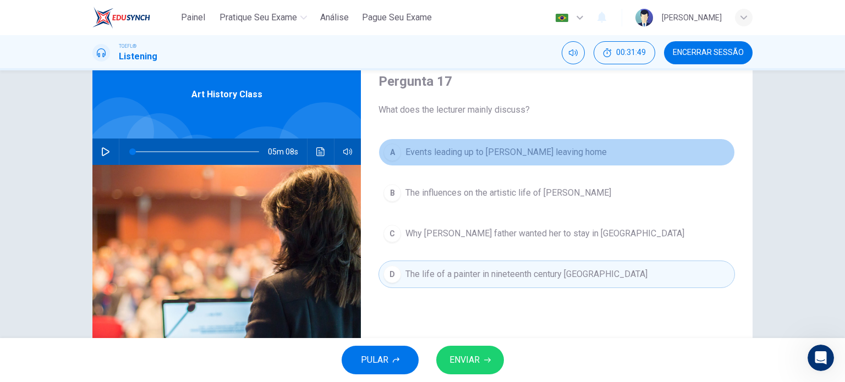
click at [560, 163] on button "A Events leading up to [PERSON_NAME] leaving home" at bounding box center [556, 152] width 356 height 27
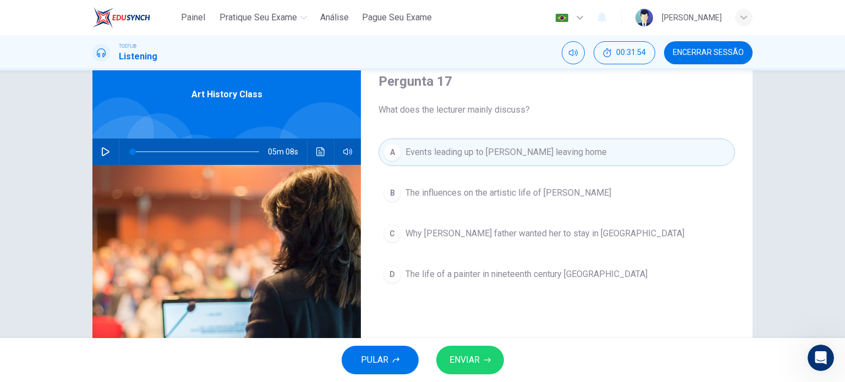
click at [473, 196] on span "The influences on the artistic life of [PERSON_NAME]" at bounding box center [508, 192] width 206 height 13
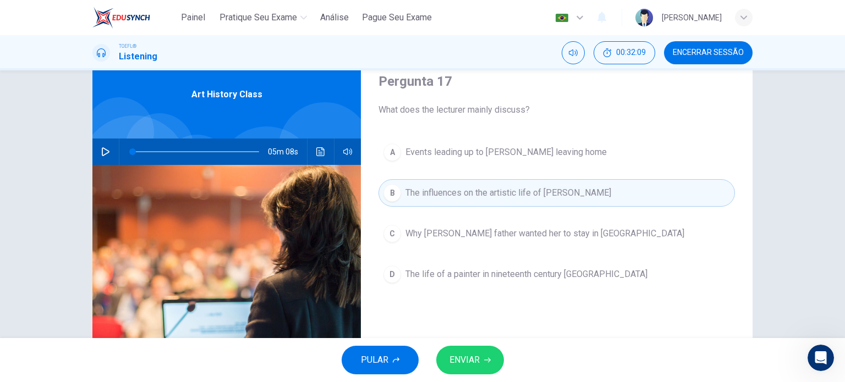
click at [468, 356] on span "ENVIAR" at bounding box center [464, 359] width 30 height 15
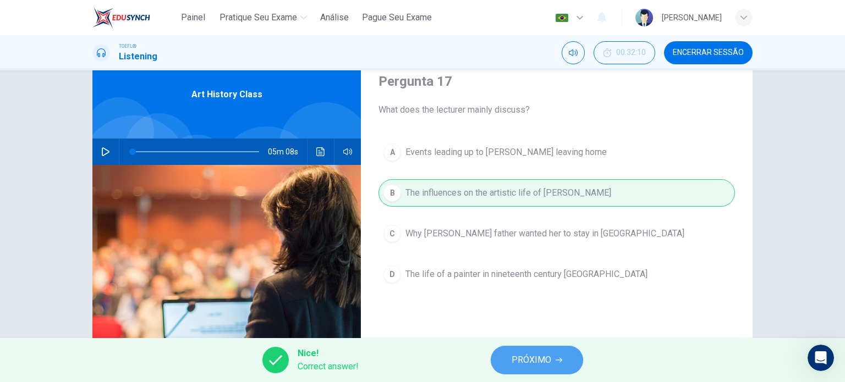
click at [525, 355] on span "PRÓXIMO" at bounding box center [531, 359] width 40 height 15
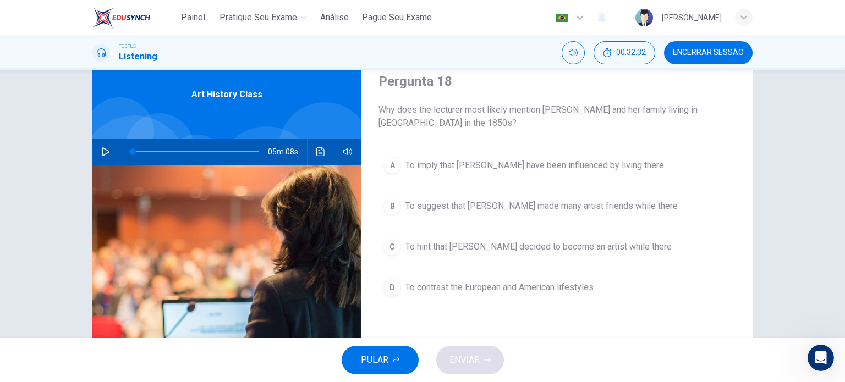
click at [468, 240] on span "To hint that [PERSON_NAME] decided to become an artist while there" at bounding box center [538, 246] width 266 height 13
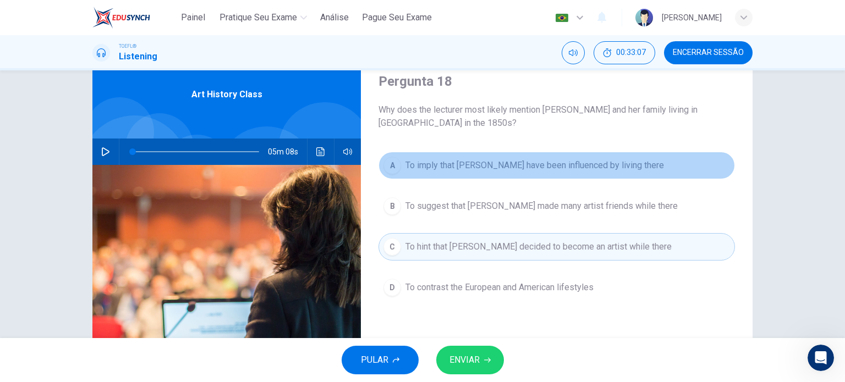
click at [425, 174] on button "A To imply that [PERSON_NAME] have been influenced by living there" at bounding box center [556, 165] width 356 height 27
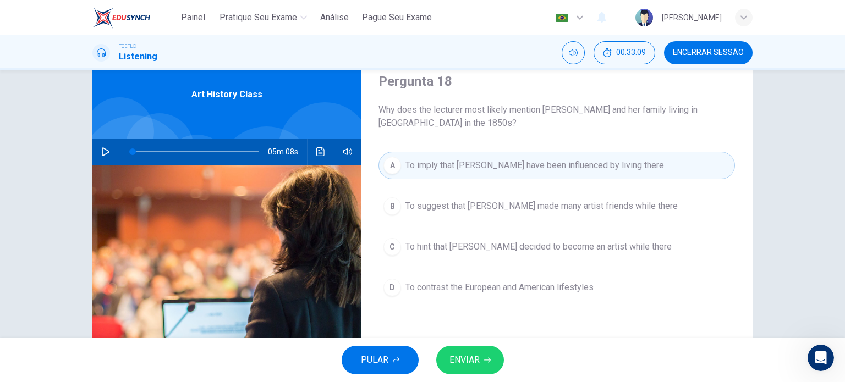
click at [475, 354] on span "ENVIAR" at bounding box center [464, 359] width 30 height 15
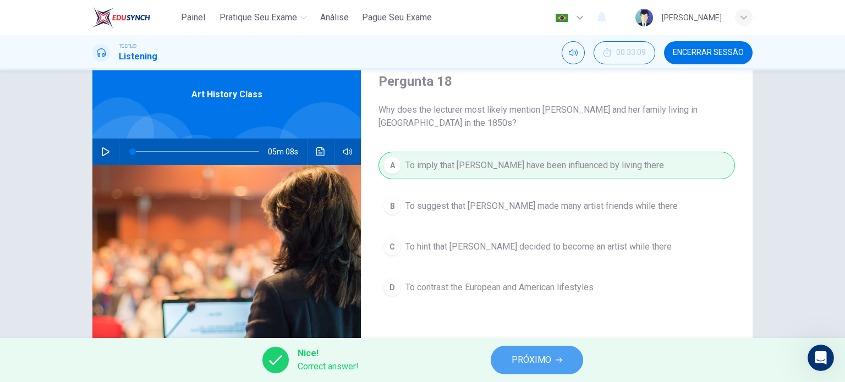
click at [531, 350] on button "PRÓXIMO" at bounding box center [537, 360] width 92 height 29
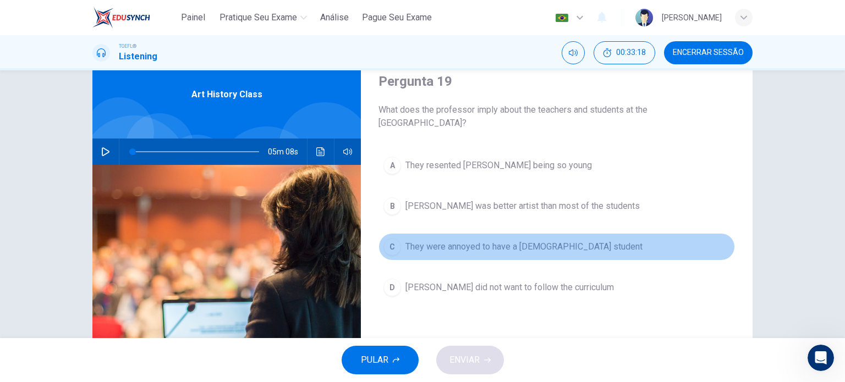
click at [478, 250] on span "They were annoyed to have a [DEMOGRAPHIC_DATA] student" at bounding box center [523, 246] width 237 height 13
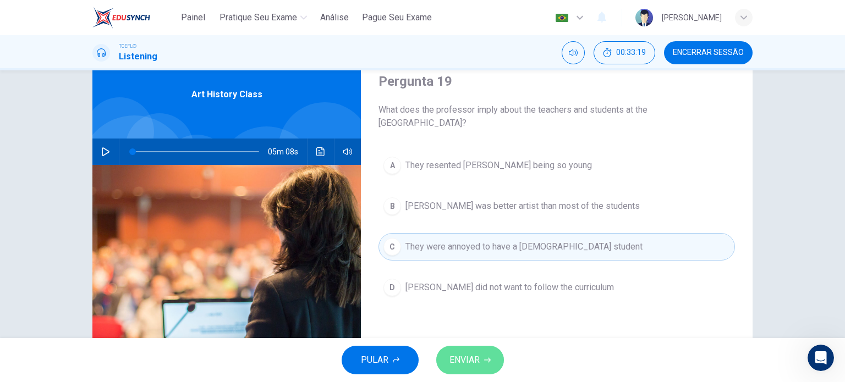
click at [488, 365] on button "ENVIAR" at bounding box center [470, 360] width 68 height 29
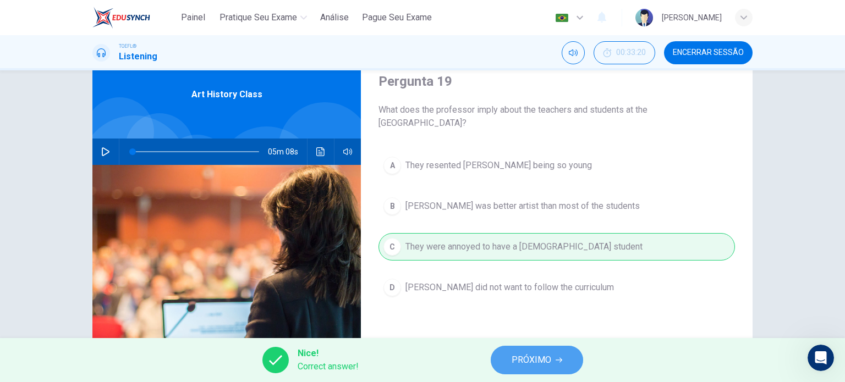
click at [516, 360] on span "PRÓXIMO" at bounding box center [531, 359] width 40 height 15
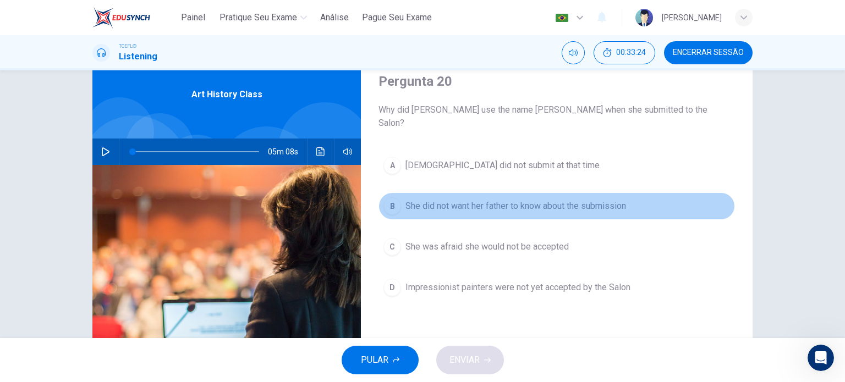
click at [455, 200] on button "B She did not want her father to know about the submission" at bounding box center [556, 205] width 356 height 27
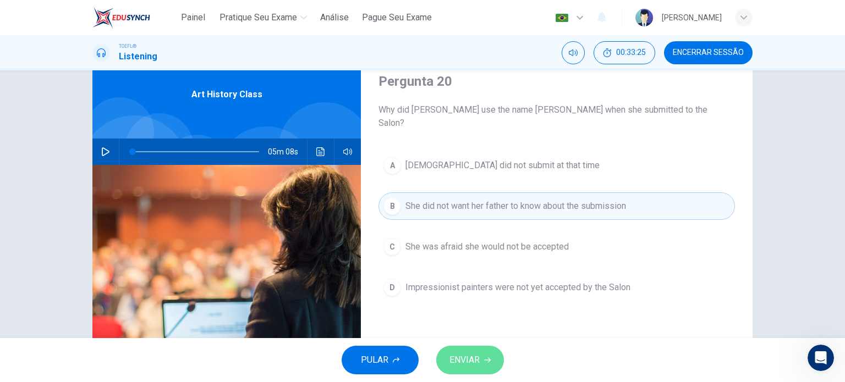
click at [480, 359] on button "ENVIAR" at bounding box center [470, 360] width 68 height 29
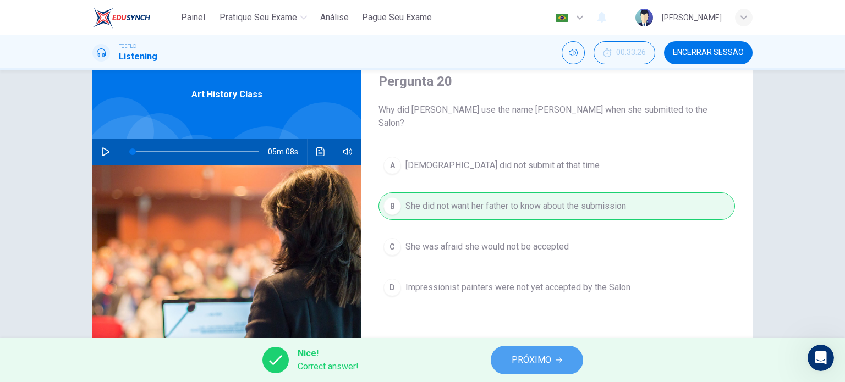
click at [515, 360] on span "PRÓXIMO" at bounding box center [531, 359] width 40 height 15
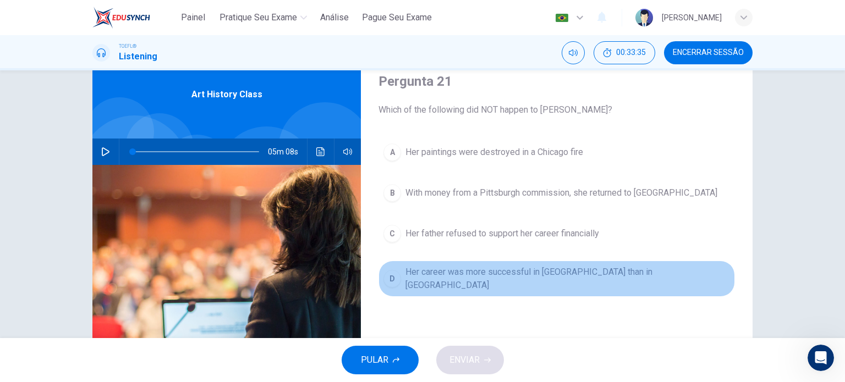
click at [471, 279] on span "Her career was more successful in [GEOGRAPHIC_DATA] than in [GEOGRAPHIC_DATA]" at bounding box center [567, 279] width 324 height 26
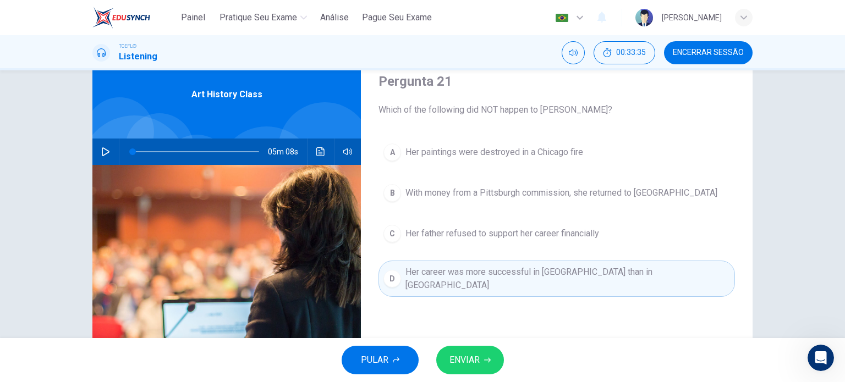
click at [476, 361] on span "ENVIAR" at bounding box center [464, 359] width 30 height 15
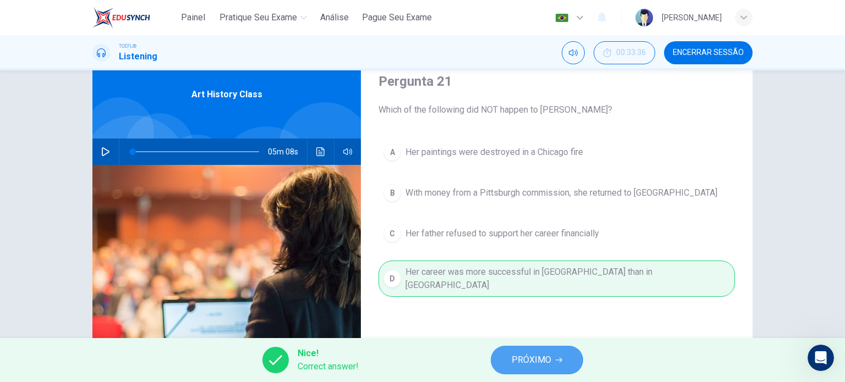
click at [521, 363] on span "PRÓXIMO" at bounding box center [531, 359] width 40 height 15
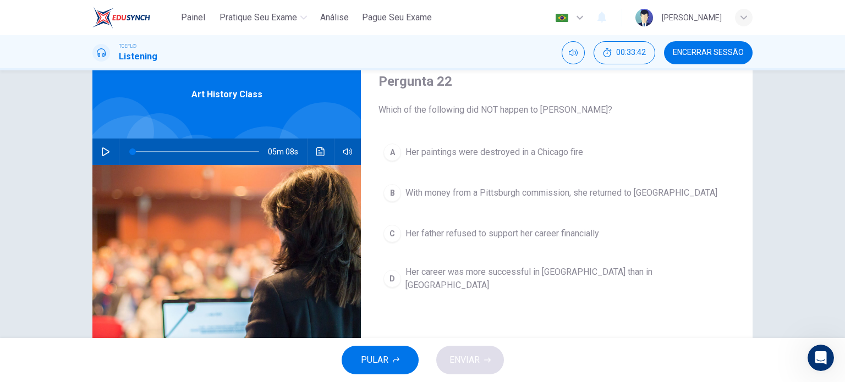
click at [436, 235] on span "Her father refused to support her career financially" at bounding box center [502, 233] width 194 height 13
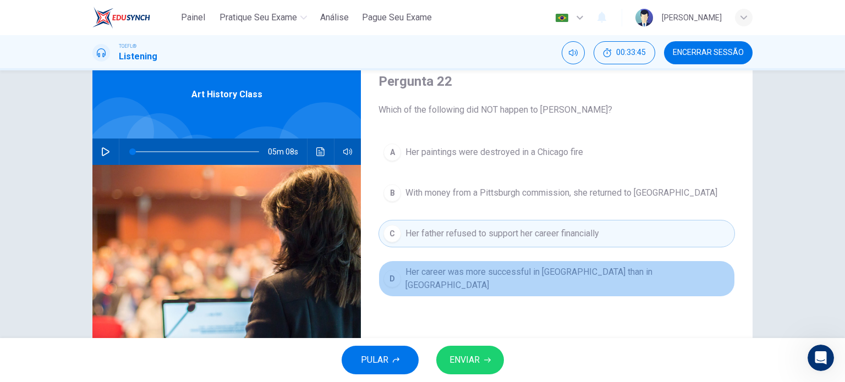
click at [434, 277] on span "Her career was more successful in [GEOGRAPHIC_DATA] than in [GEOGRAPHIC_DATA]" at bounding box center [567, 279] width 324 height 26
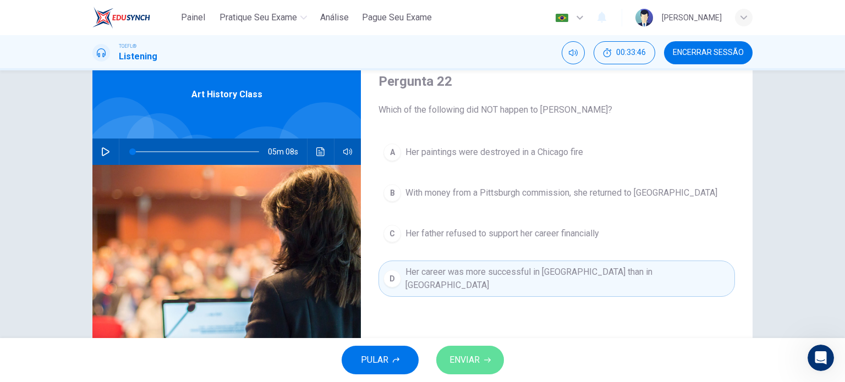
click at [462, 357] on span "ENVIAR" at bounding box center [464, 359] width 30 height 15
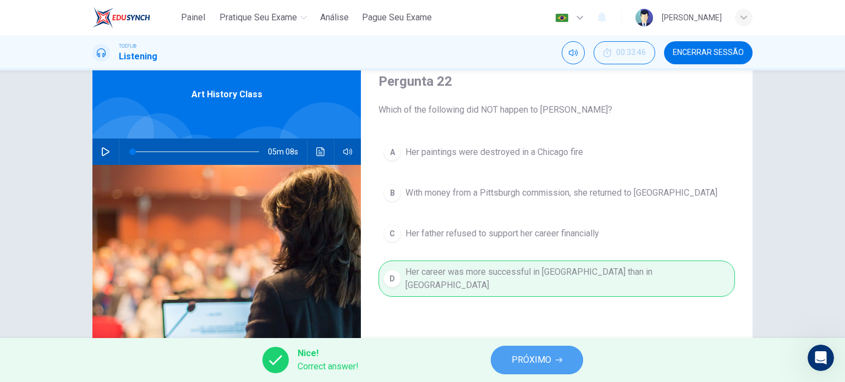
click at [530, 354] on span "PRÓXIMO" at bounding box center [531, 359] width 40 height 15
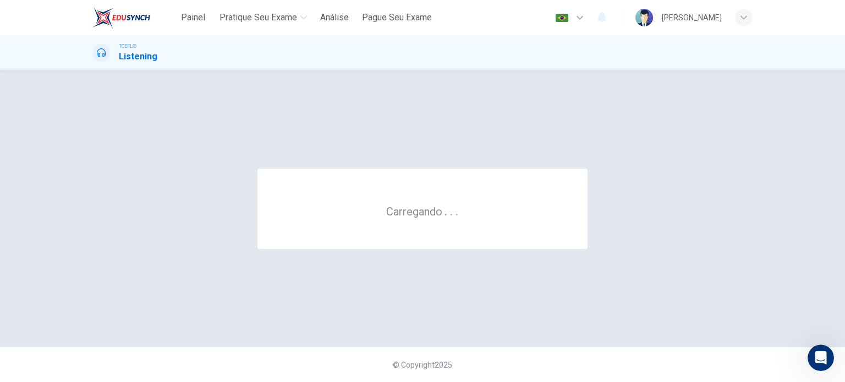
scroll to position [0, 0]
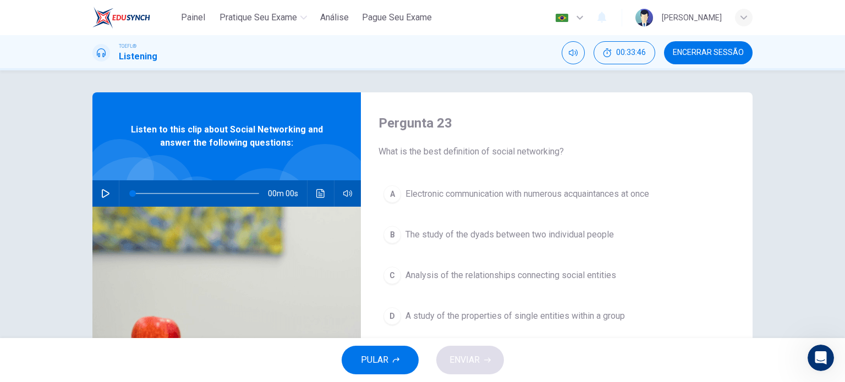
click at [692, 52] on span "Encerrar Sessão" at bounding box center [708, 52] width 71 height 9
